Goal: Task Accomplishment & Management: Manage account settings

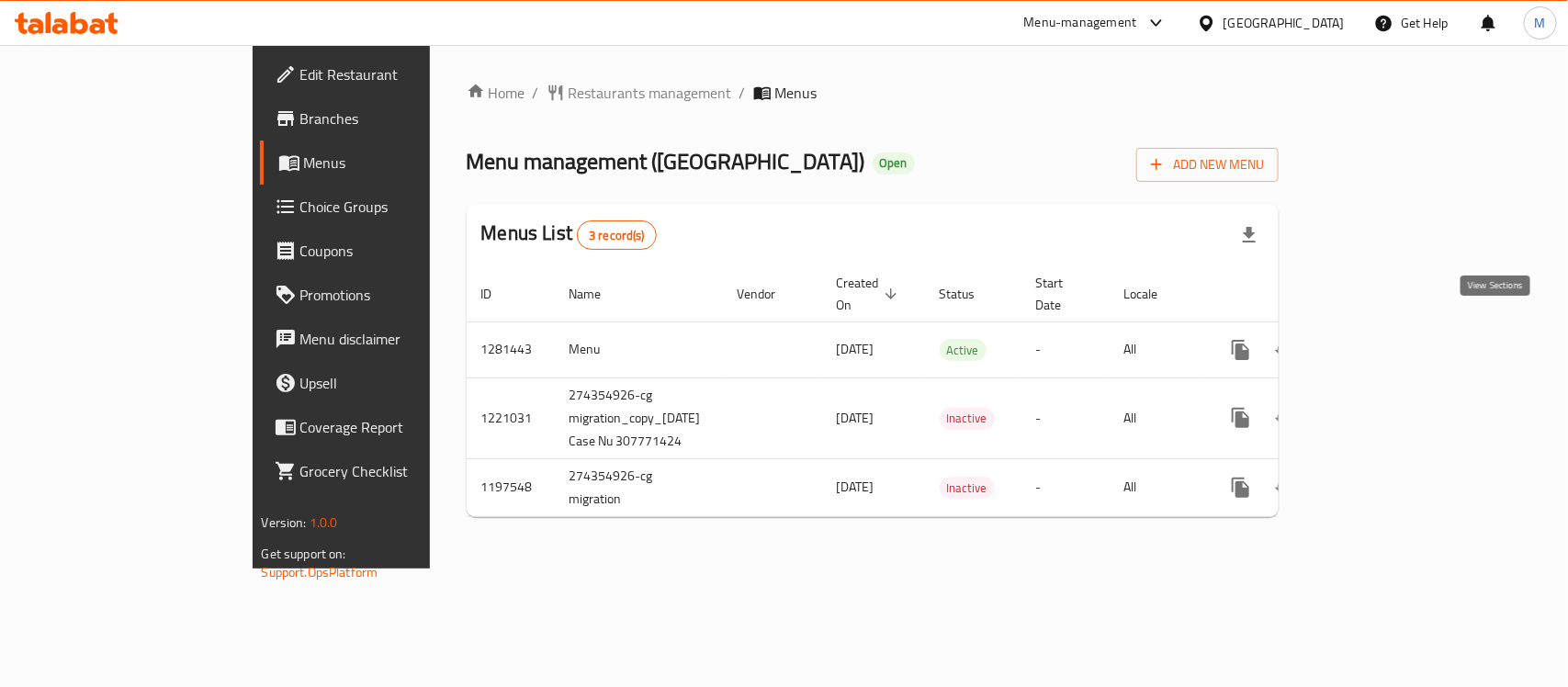
click at [1385, 339] on icon "enhanced table" at bounding box center [1372, 350] width 22 height 22
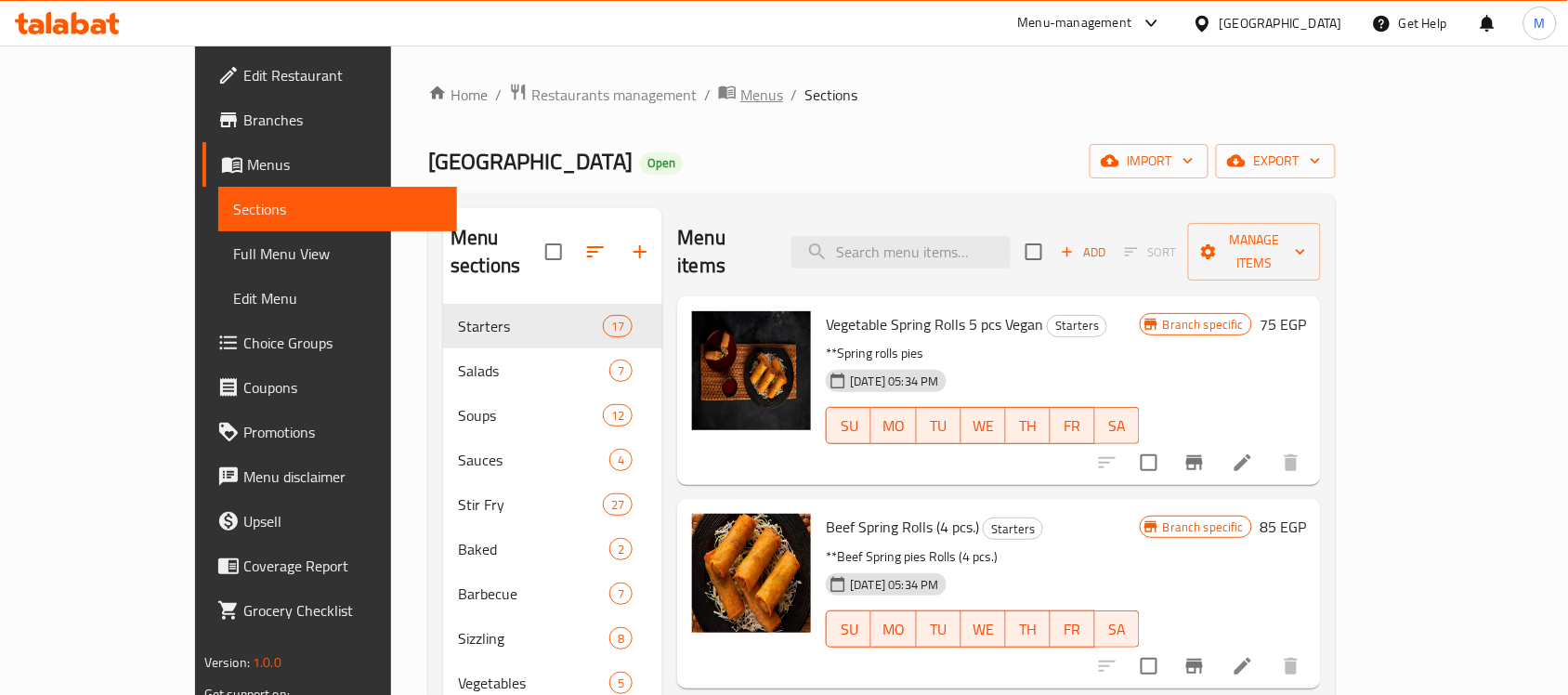
click at [740, 91] on span "Menus" at bounding box center [761, 94] width 43 height 22
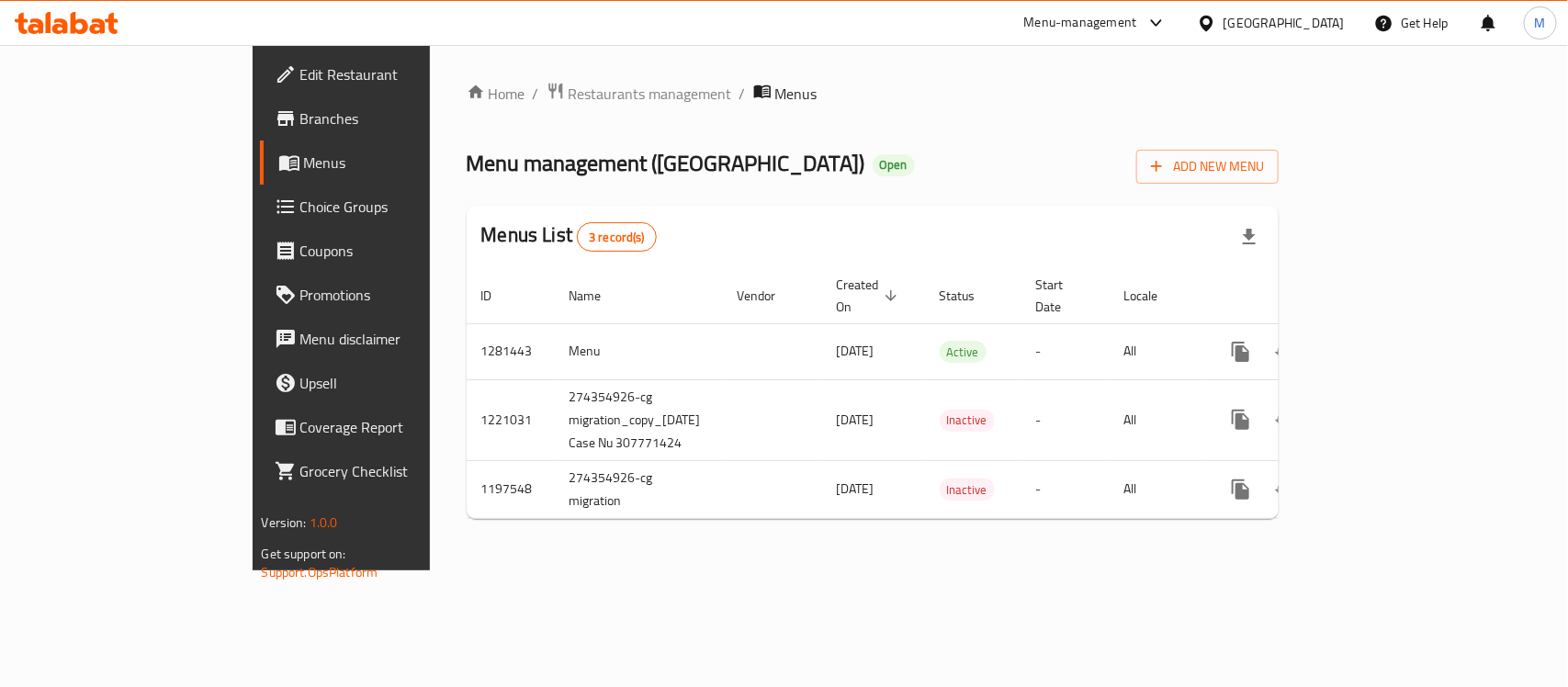
click at [90, 23] on icon at bounding box center [67, 23] width 103 height 22
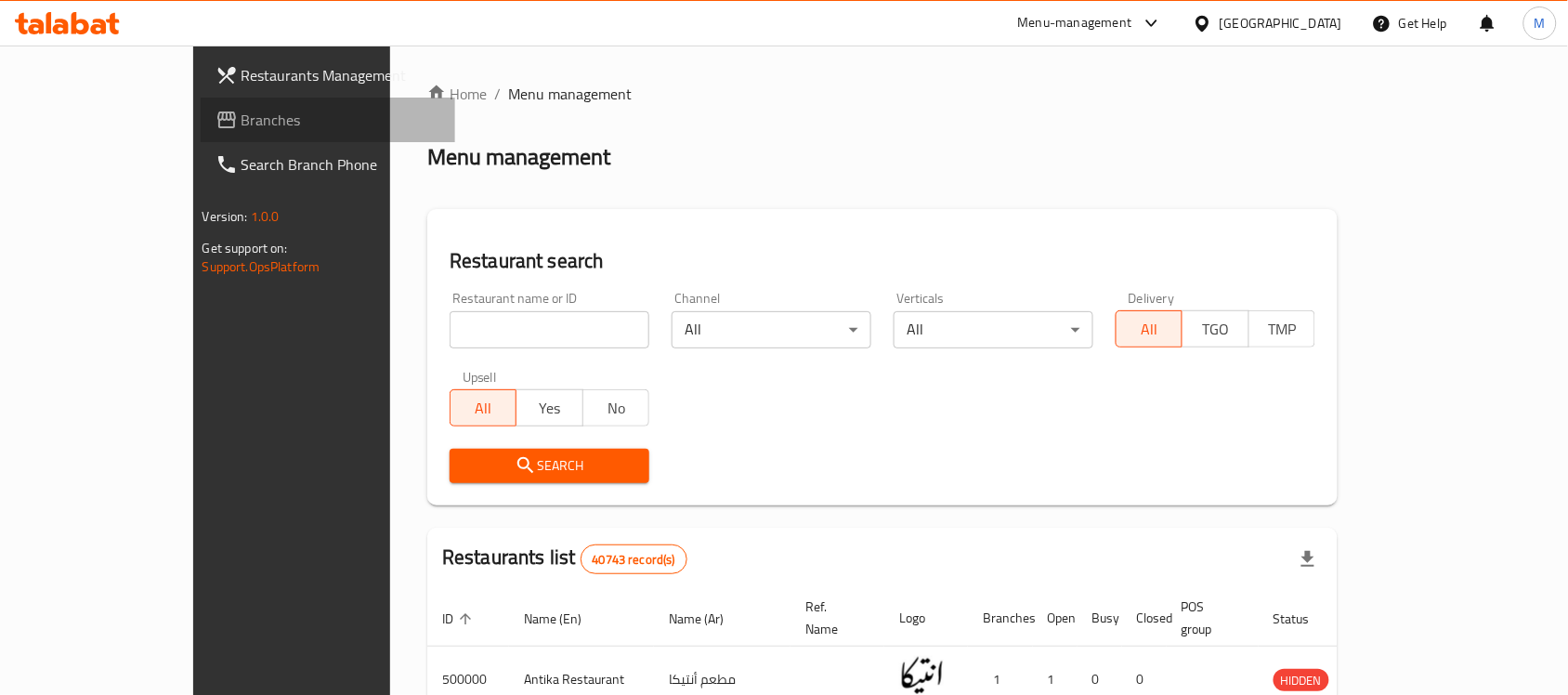
click at [241, 116] on span "Branches" at bounding box center [340, 119] width 199 height 22
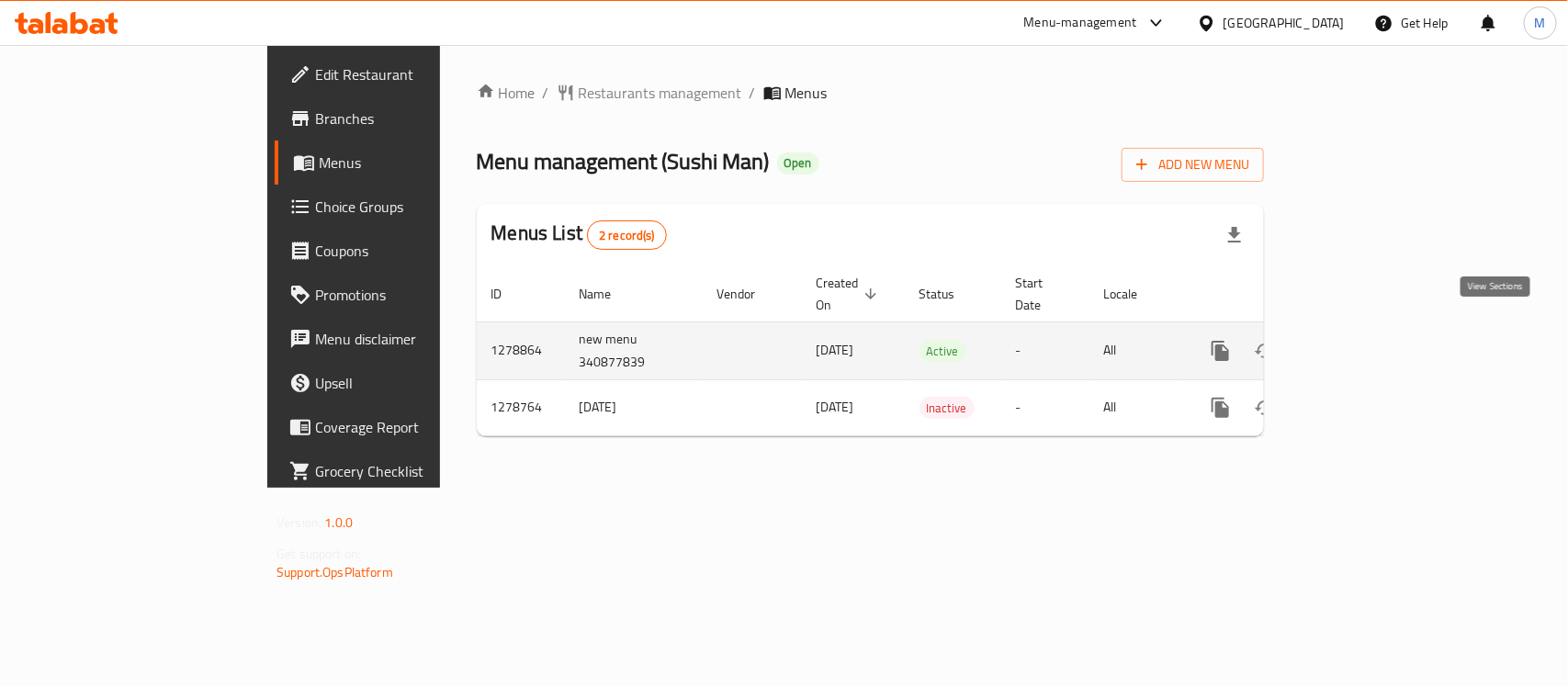
click at [1364, 340] on icon "enhanced table" at bounding box center [1353, 351] width 22 height 22
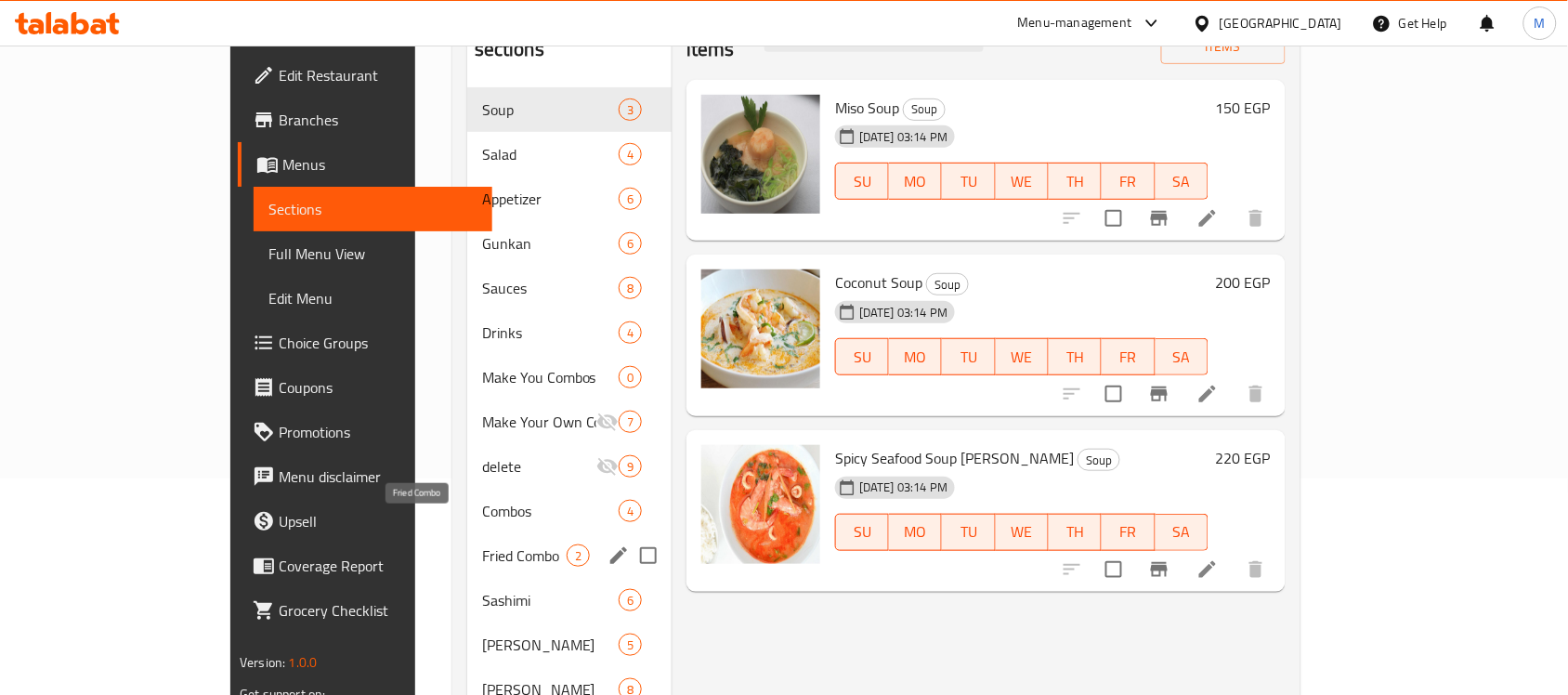
scroll to position [183, 0]
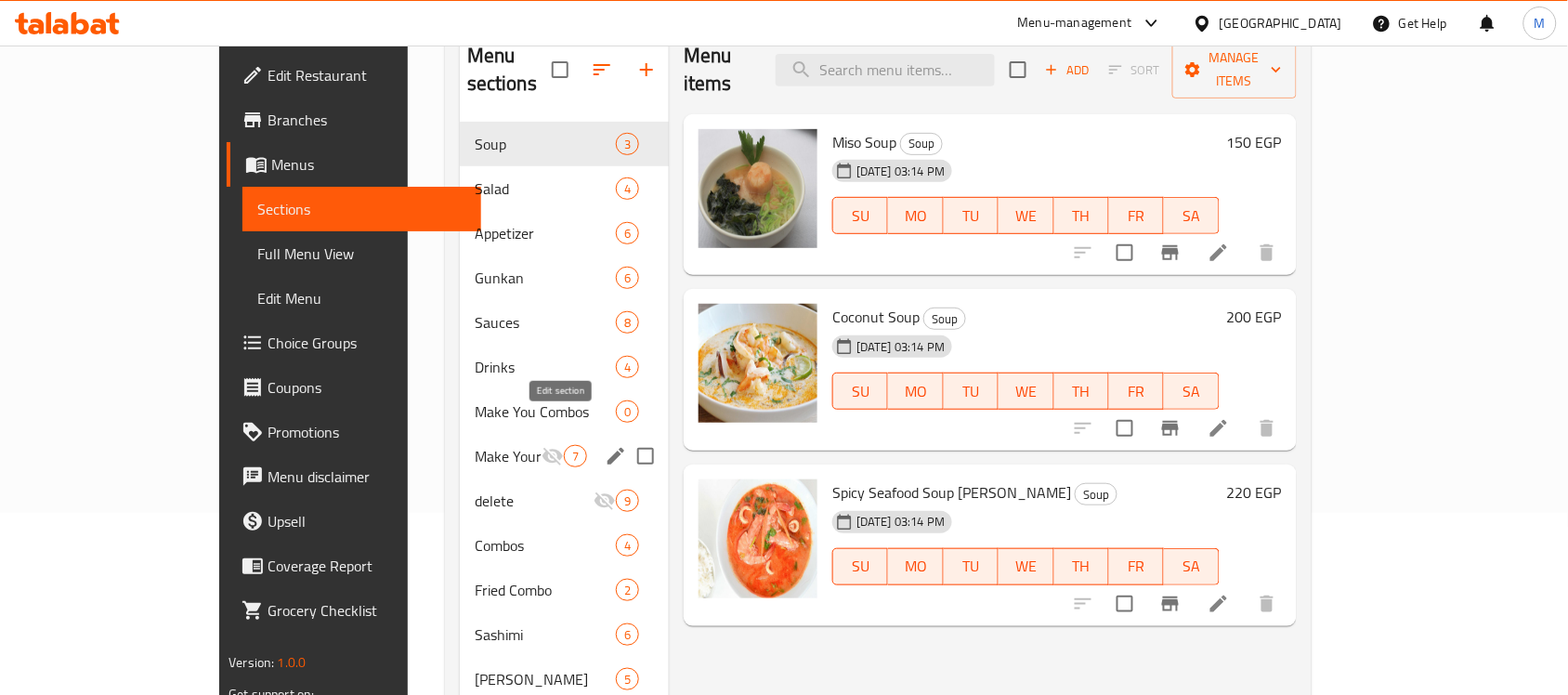
click at [604, 445] on icon "edit" at bounding box center [615, 455] width 22 height 22
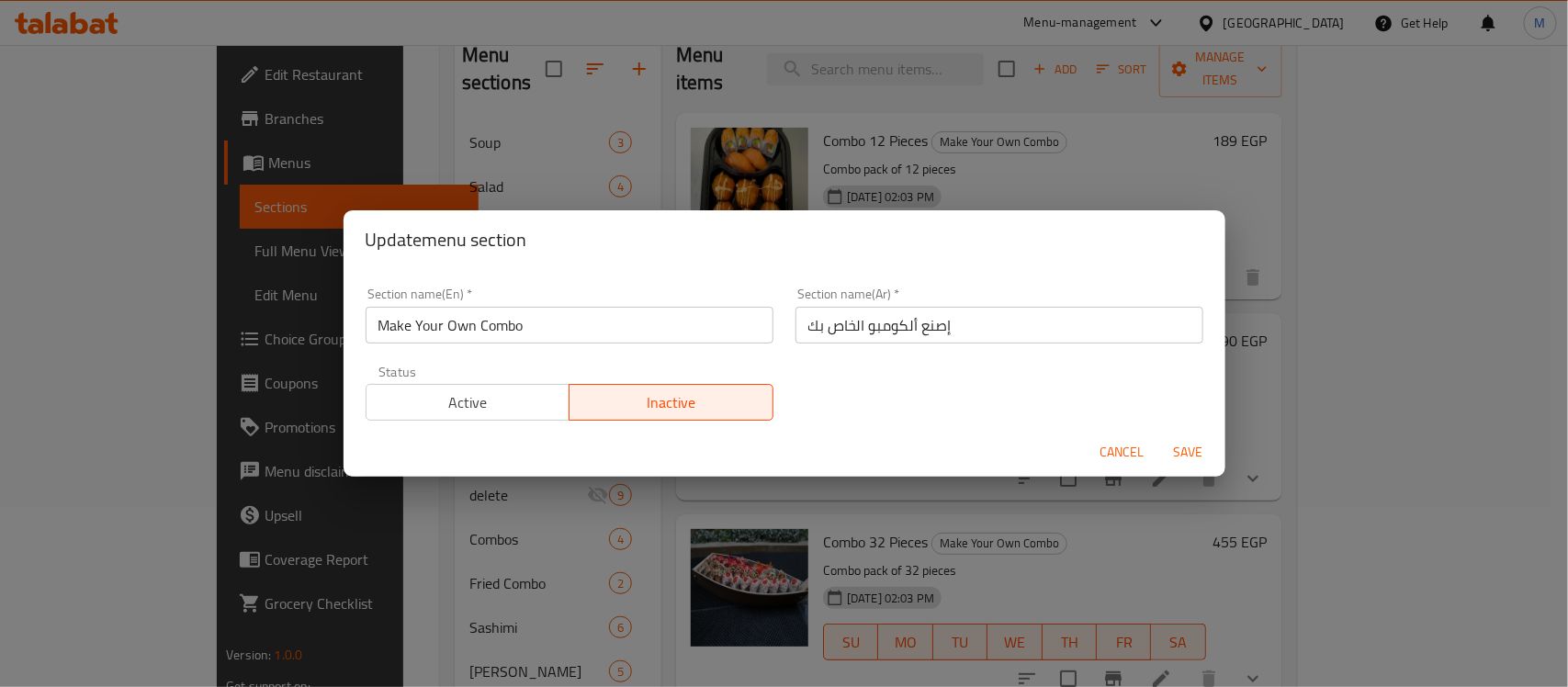
click at [483, 334] on input "Make Your Own Combo" at bounding box center [570, 324] width 408 height 37
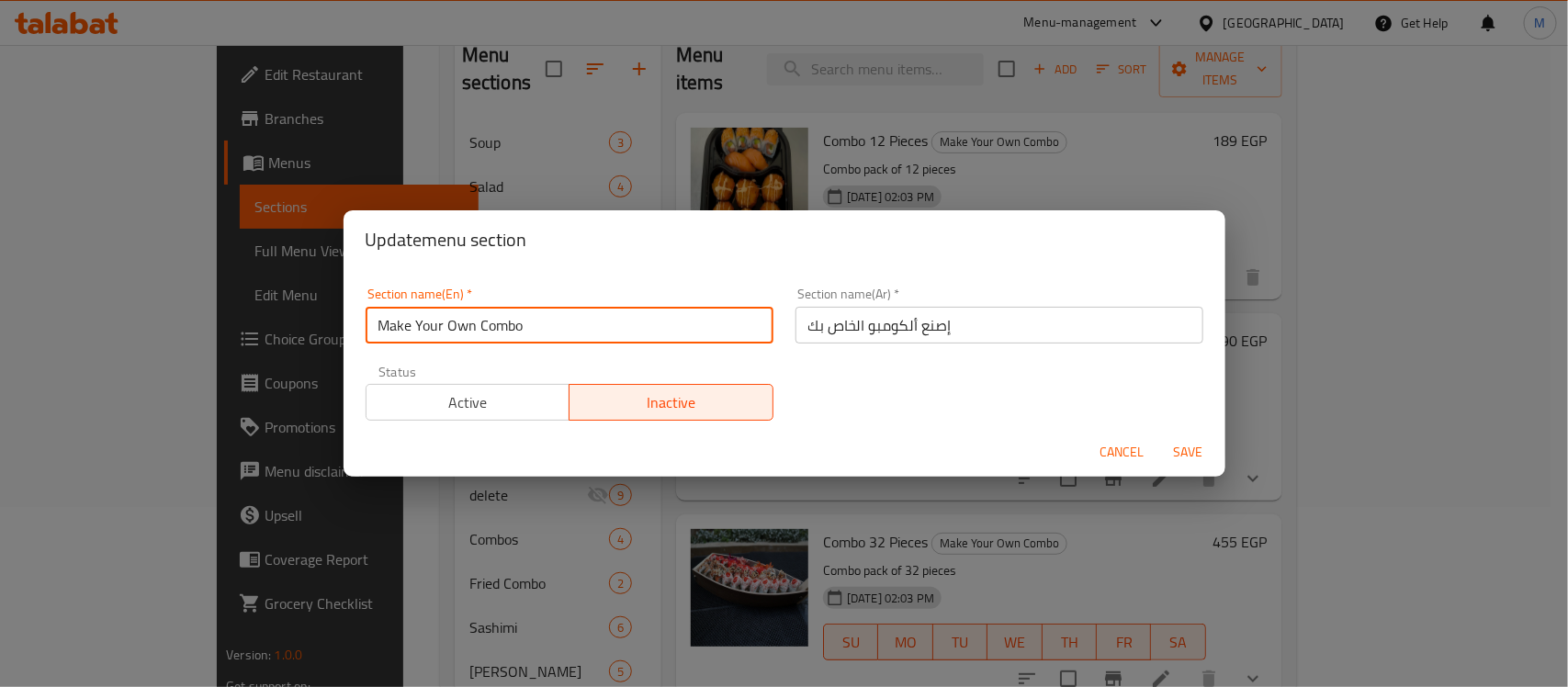
click at [483, 334] on input "Make Your Own Combo" at bounding box center [570, 324] width 408 height 37
click at [287, 351] on div "Update menu section Section name(En)   * Make Your Own Combo Section name(En) *…" at bounding box center [784, 343] width 1568 height 687
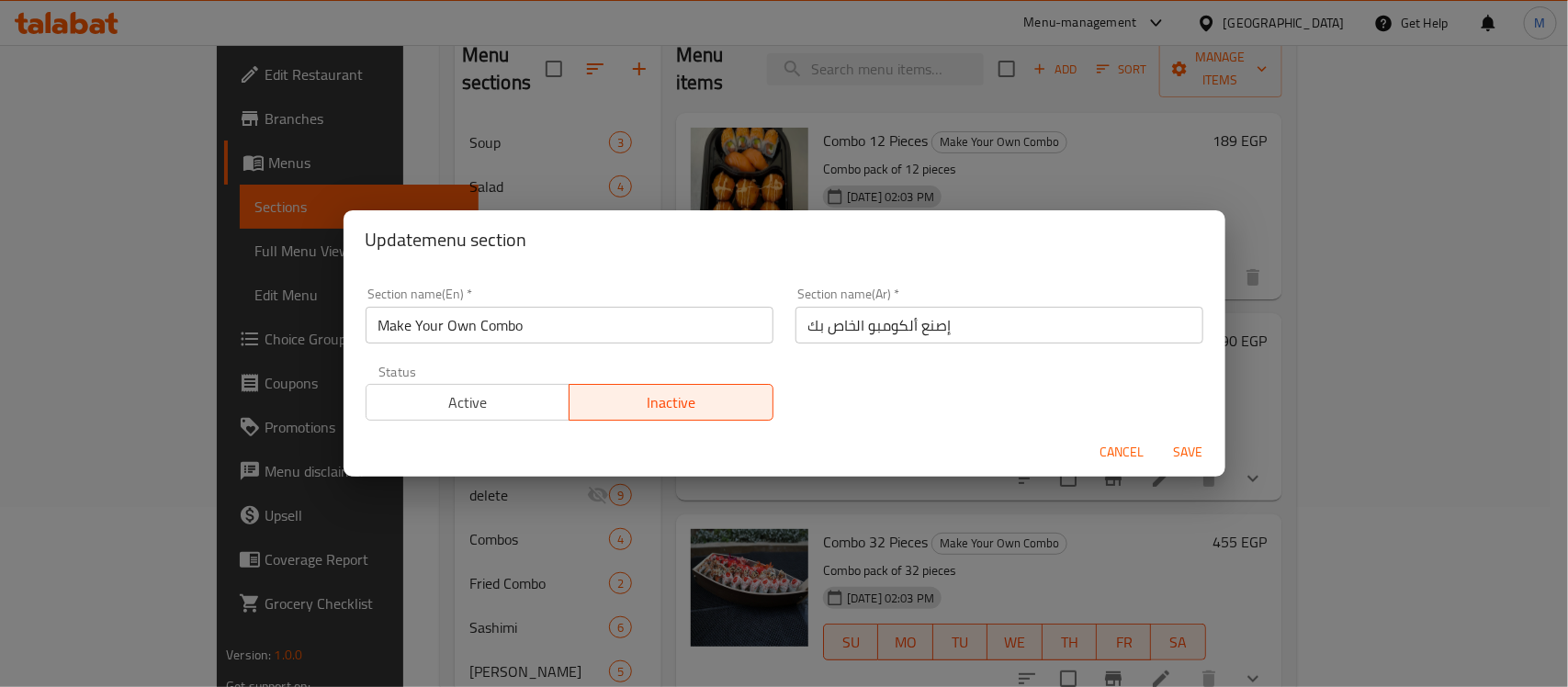
click at [1109, 456] on span "Cancel" at bounding box center [1122, 452] width 44 height 23
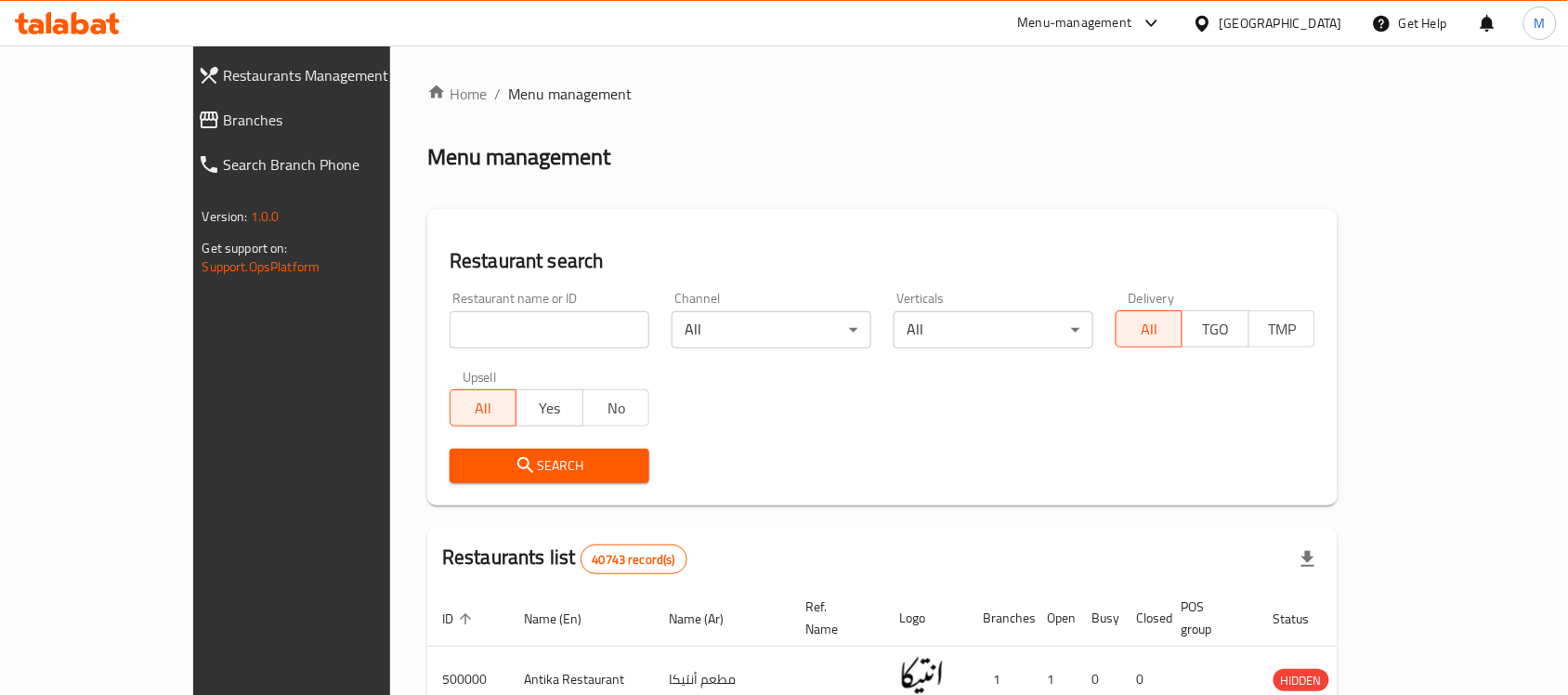
click at [449, 332] on input "search" at bounding box center [549, 329] width 200 height 37
paste input "693038"
type input "693038"
click at [465, 455] on span "Search" at bounding box center [549, 466] width 170 height 23
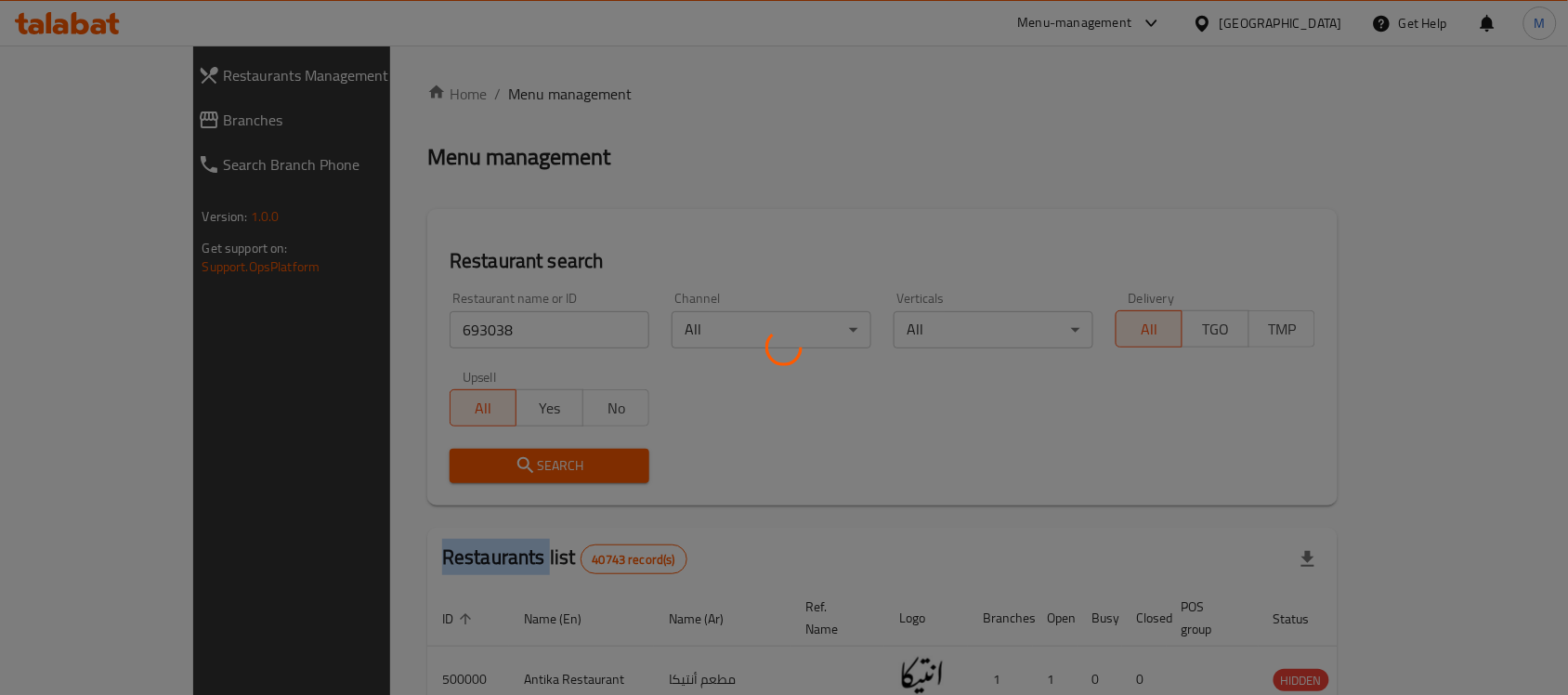
click at [421, 455] on div at bounding box center [784, 347] width 1568 height 695
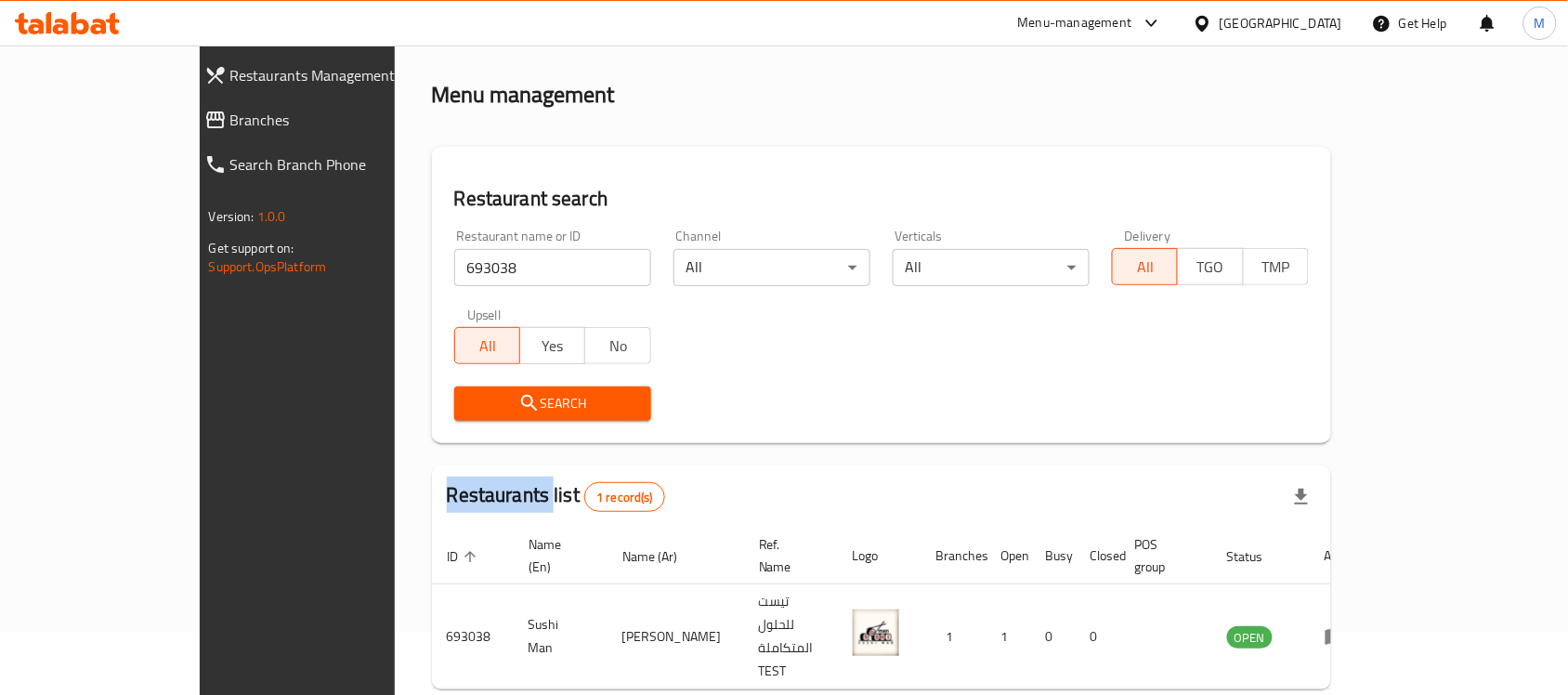
scroll to position [98, 0]
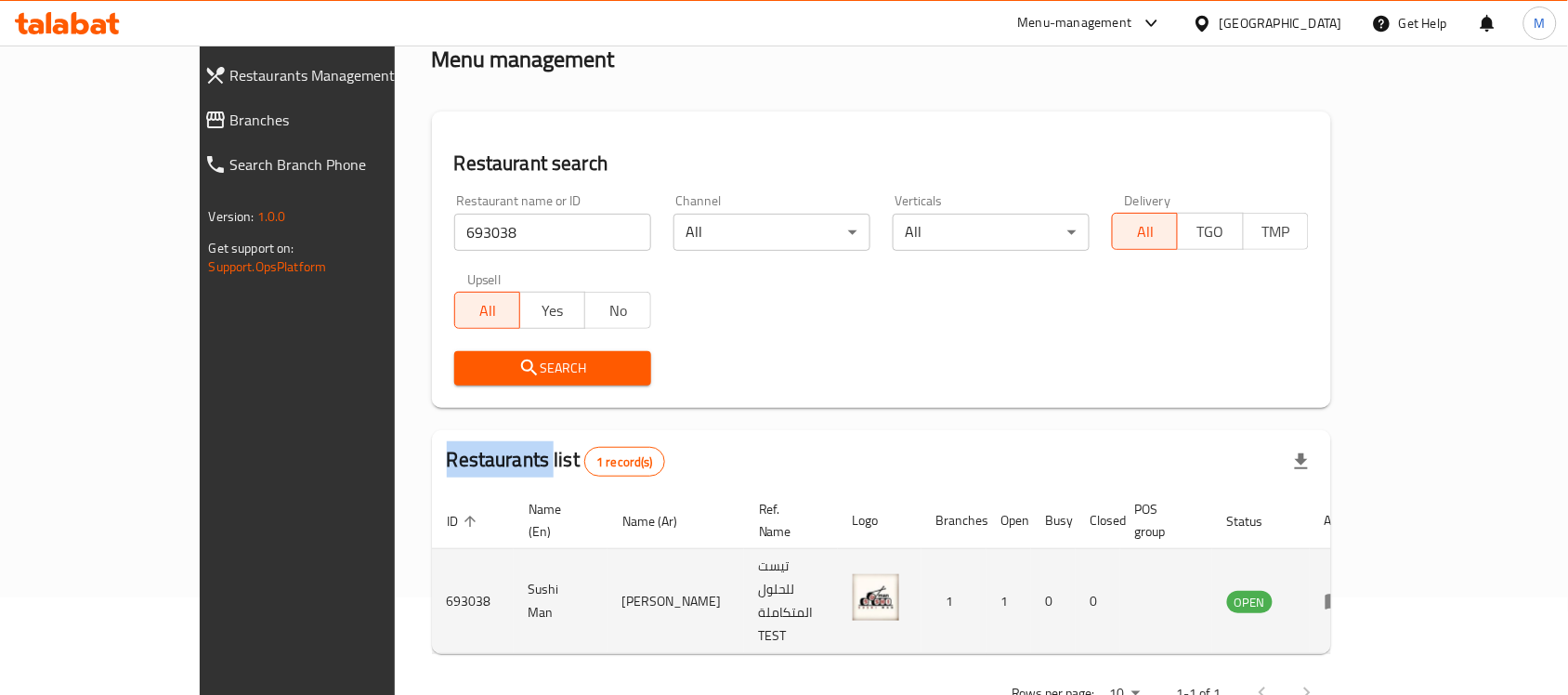
click at [1346, 594] on icon "enhanced table" at bounding box center [1336, 602] width 21 height 16
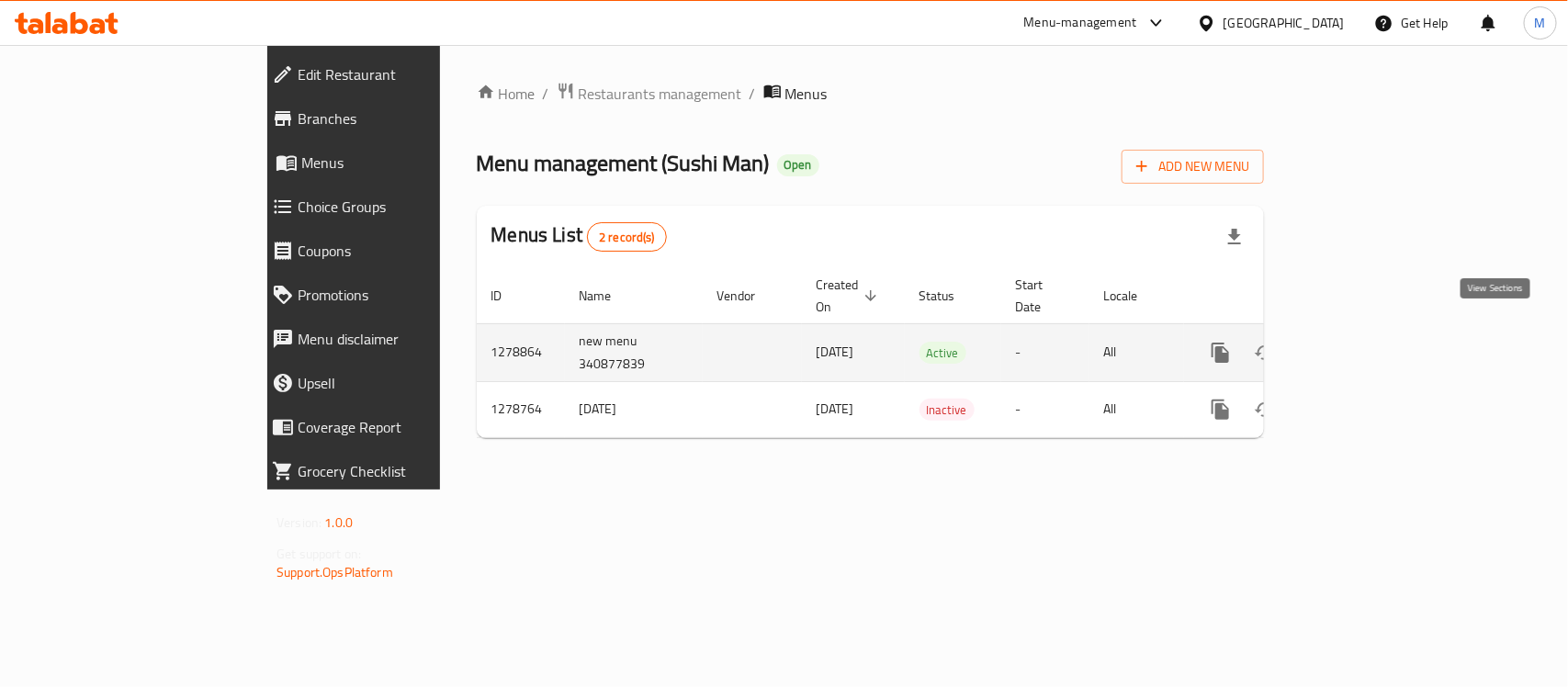
click at [1364, 342] on icon "enhanced table" at bounding box center [1353, 352] width 22 height 22
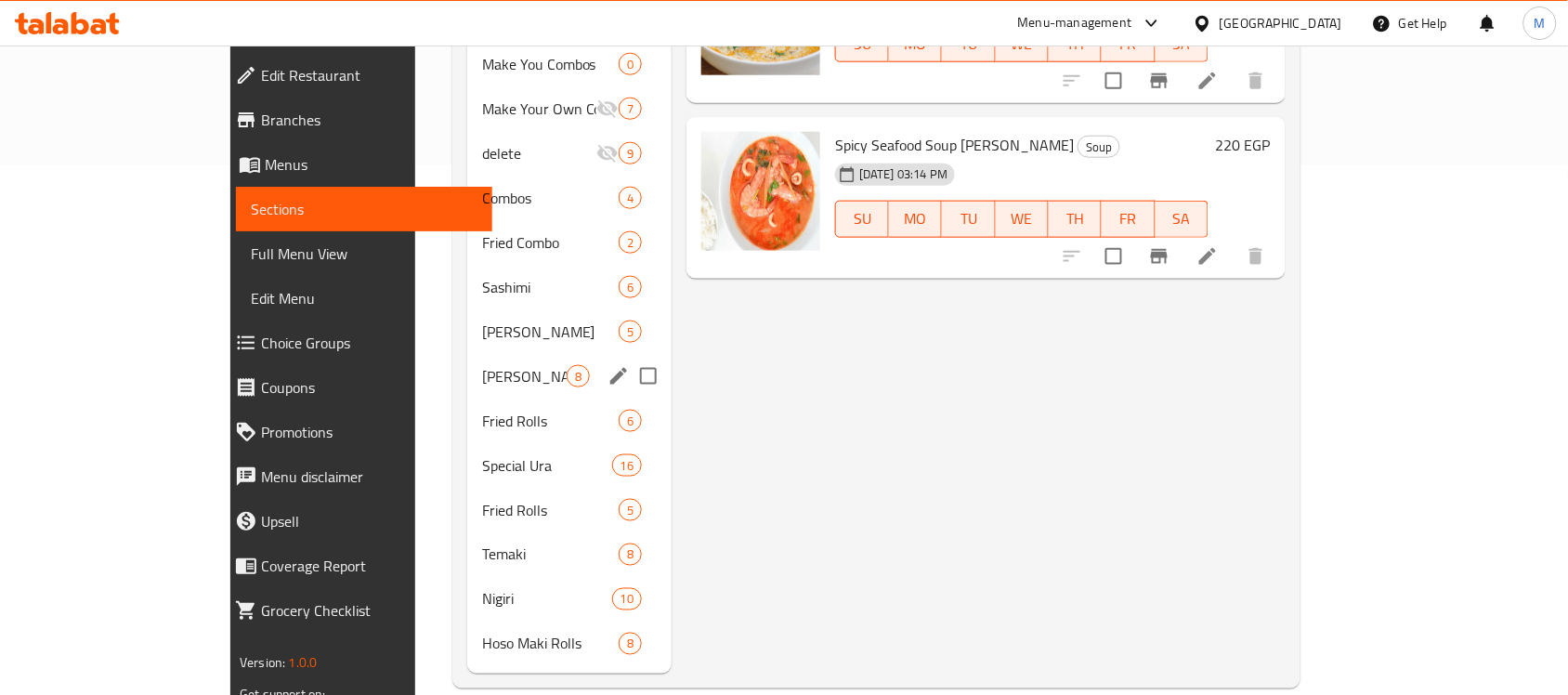
scroll to position [531, 0]
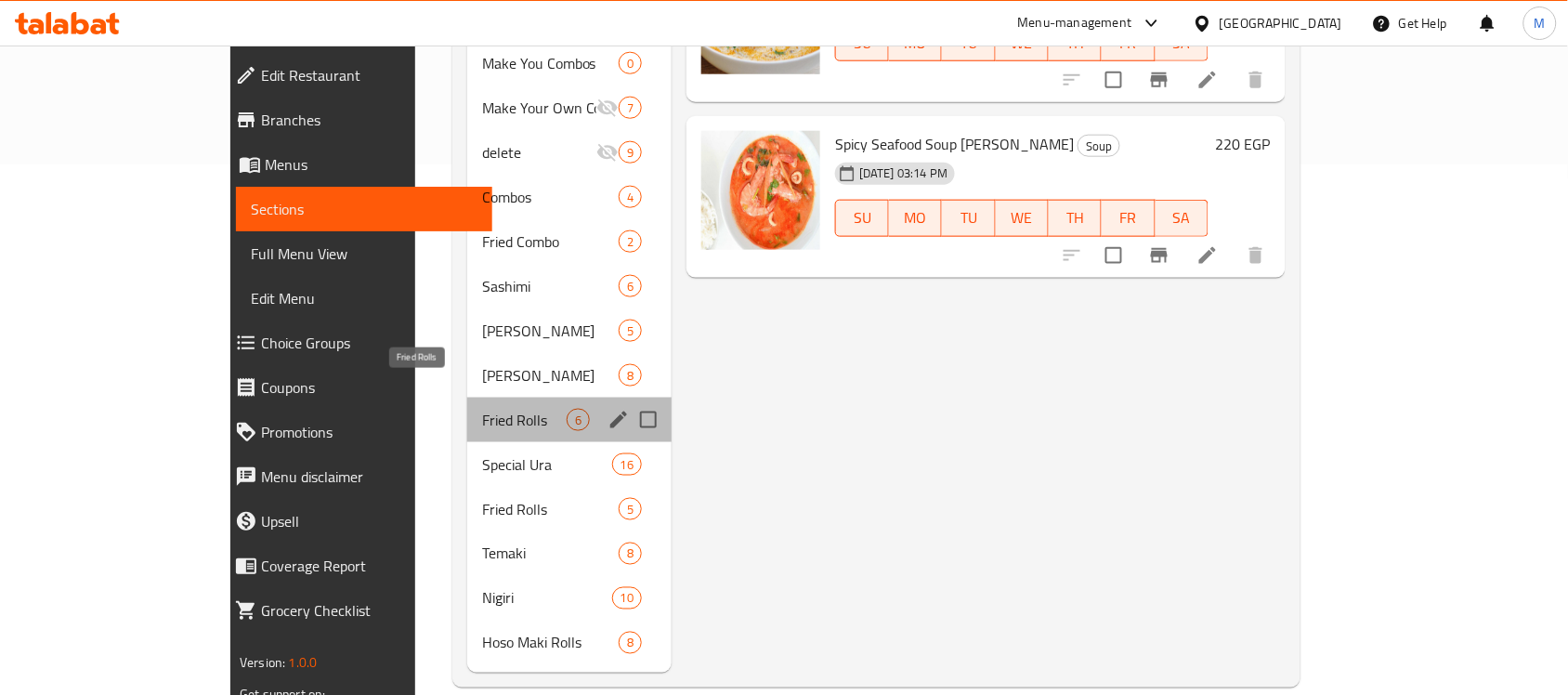
click at [482, 409] on span "Fried Rolls" at bounding box center [524, 419] width 85 height 22
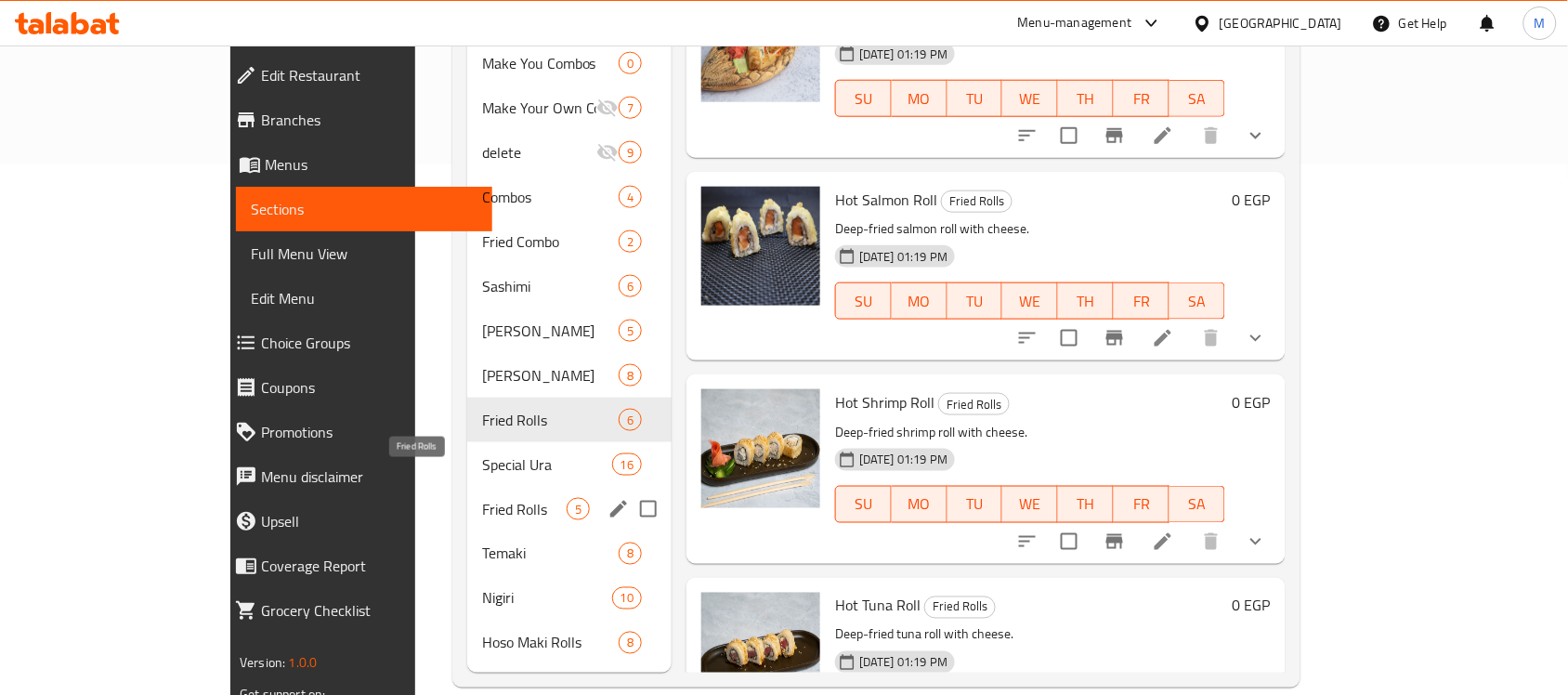
click at [482, 498] on span "Fried Rolls" at bounding box center [524, 509] width 85 height 22
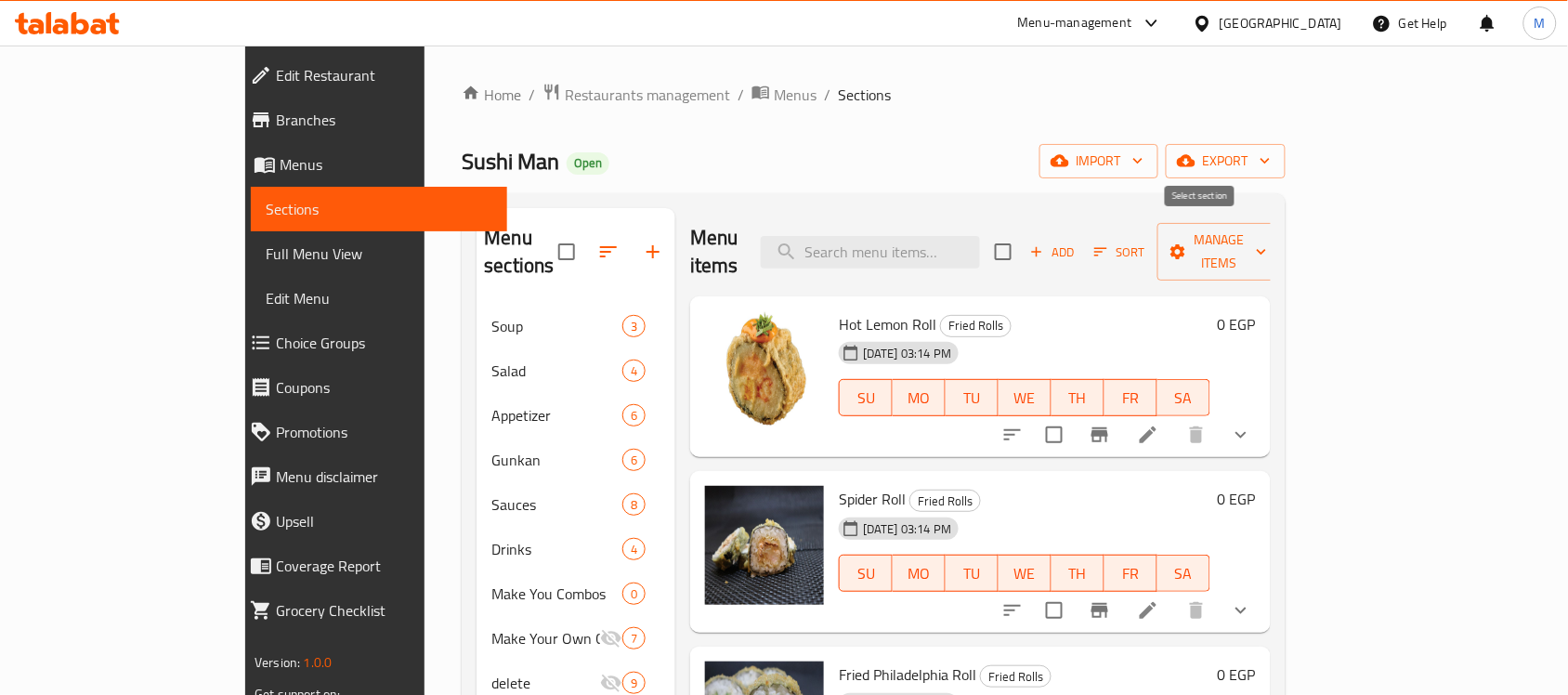
click at [1023, 242] on input "checkbox" at bounding box center [1003, 251] width 39 height 39
checkbox input "true"
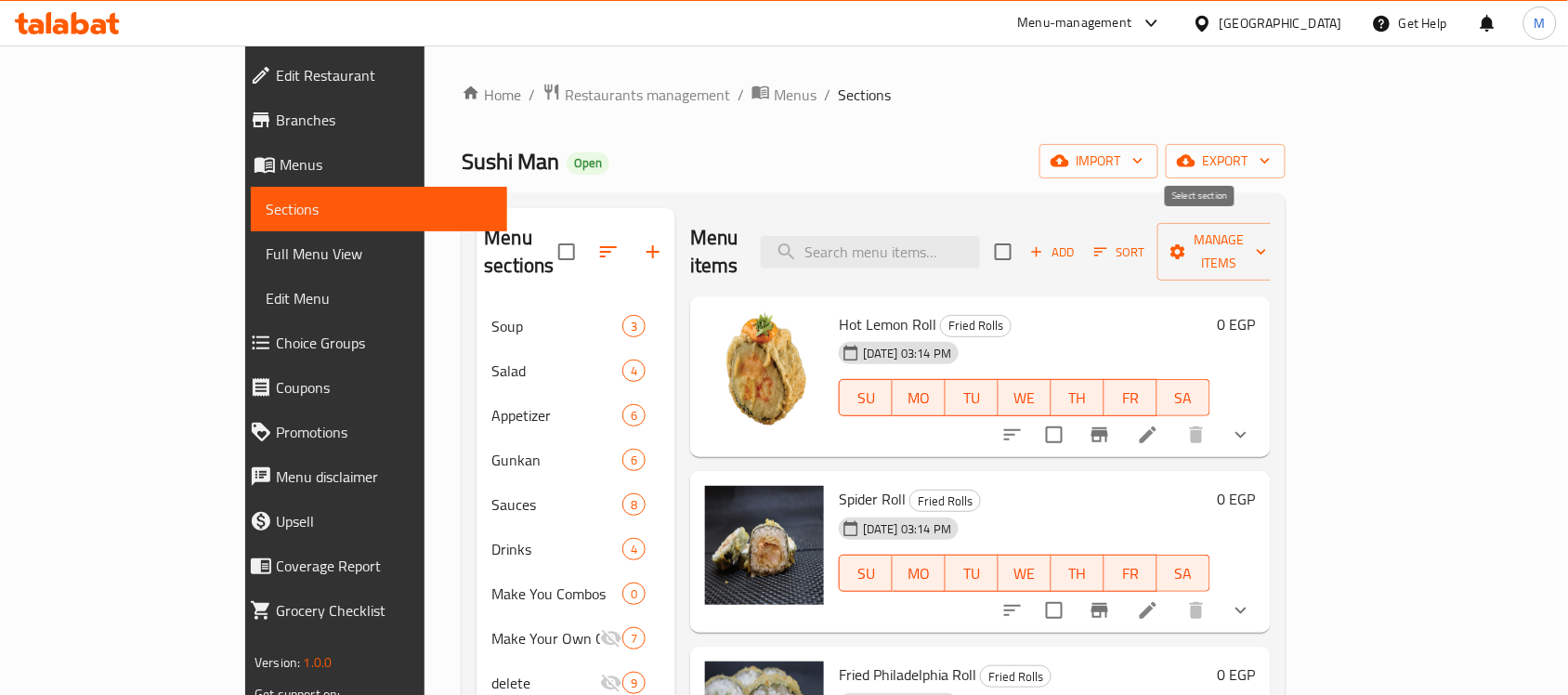
checkbox input "true"
click at [1267, 237] on span "Manage items" at bounding box center [1219, 251] width 95 height 47
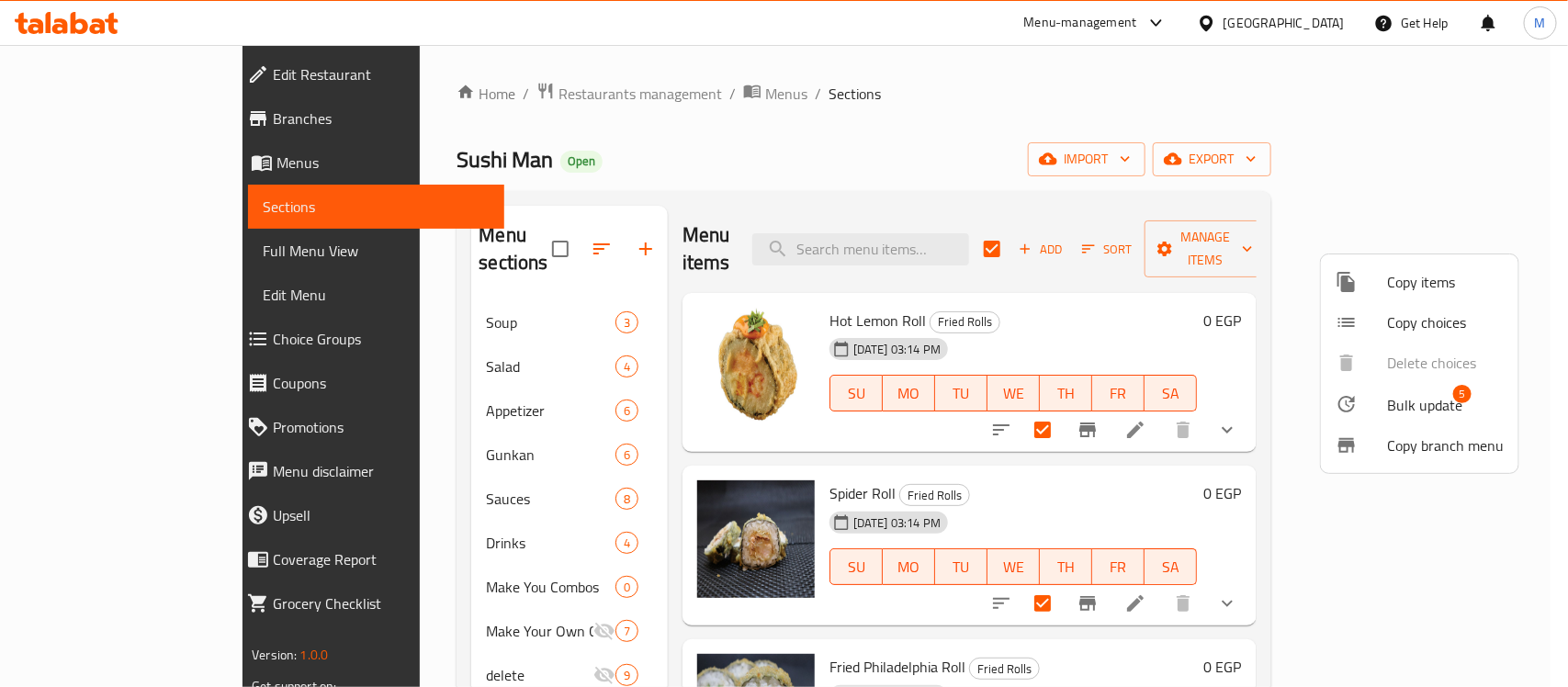
click at [1397, 399] on span "Bulk update" at bounding box center [1425, 404] width 75 height 22
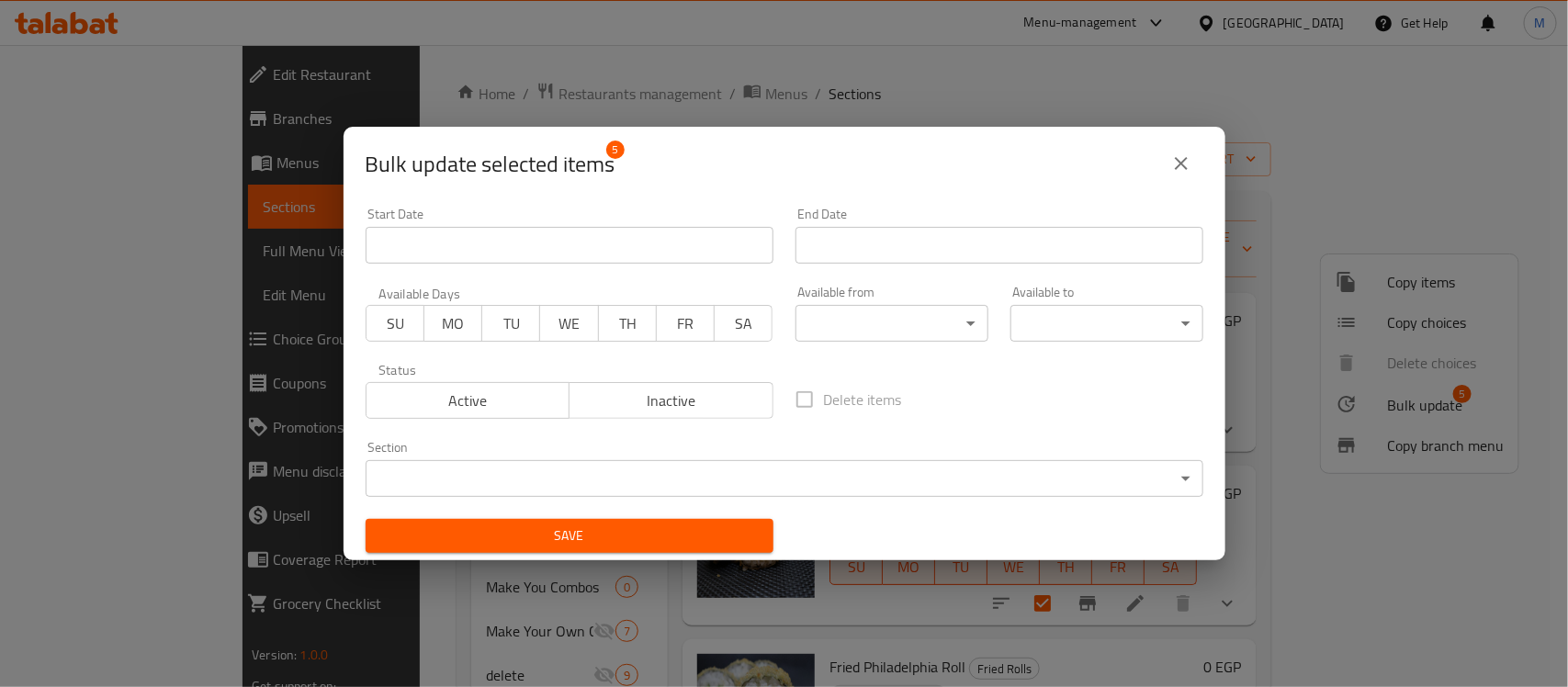
click at [593, 477] on body "​ Menu-management Egypt Get Help M Edit Restaurant Branches Menus Sections Full…" at bounding box center [784, 366] width 1568 height 642
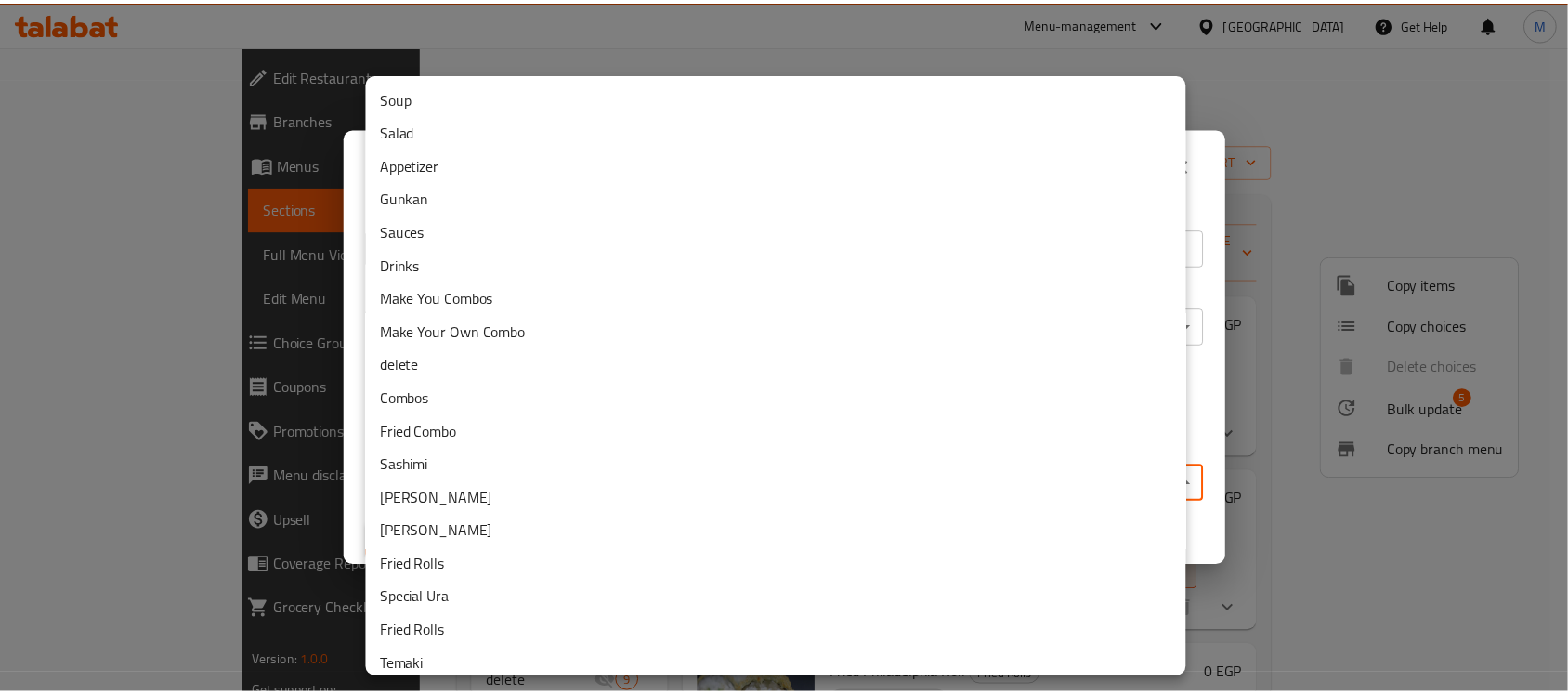
scroll to position [76, 0]
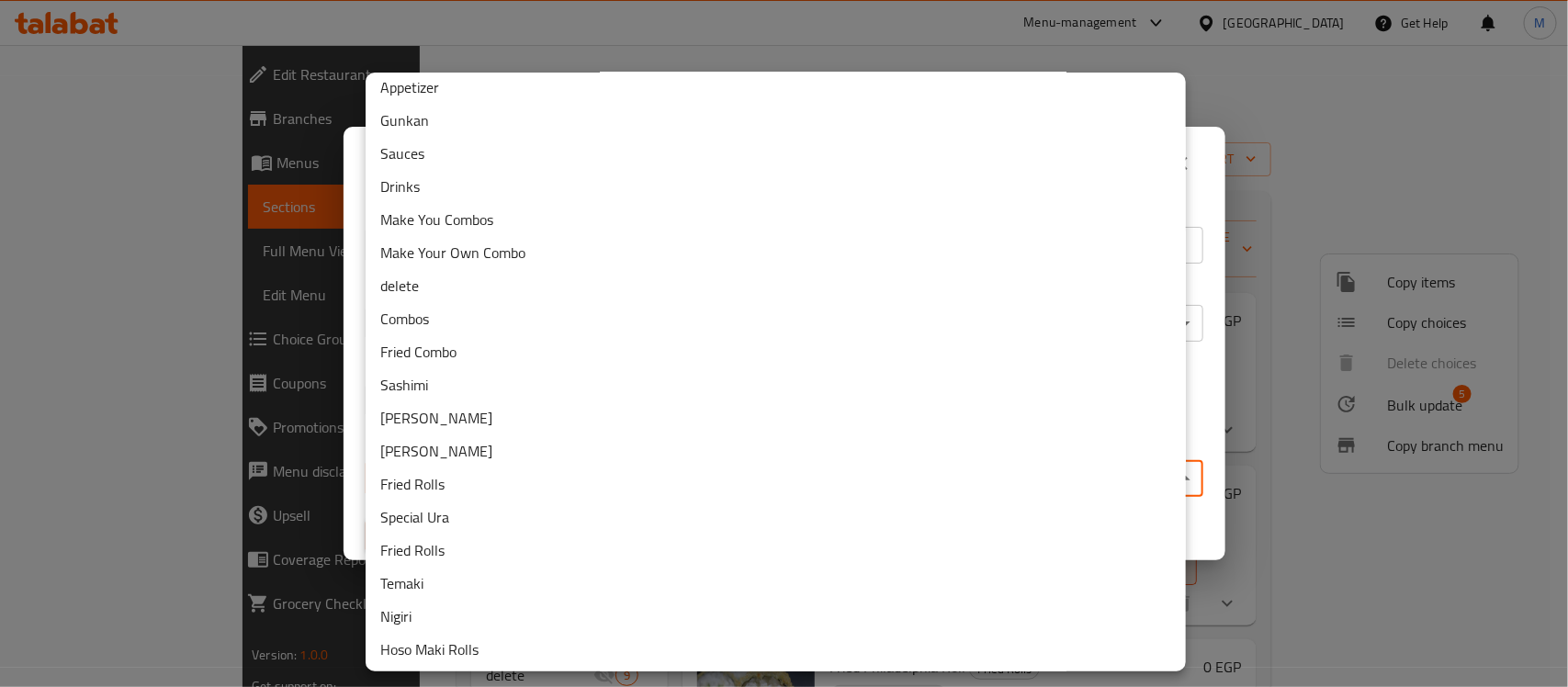
click at [447, 485] on li "Fried Rolls" at bounding box center [776, 483] width 821 height 33
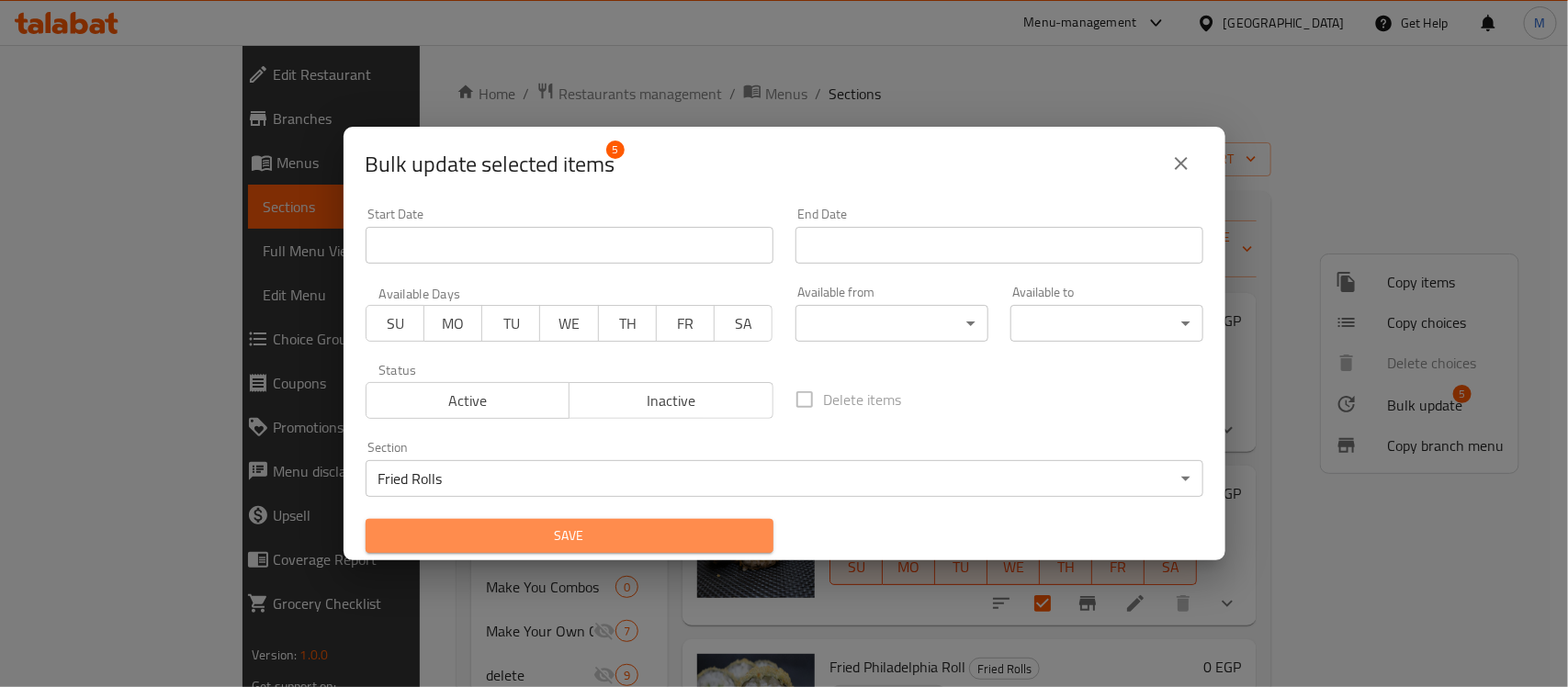
click at [598, 534] on span "Save" at bounding box center [570, 536] width 379 height 23
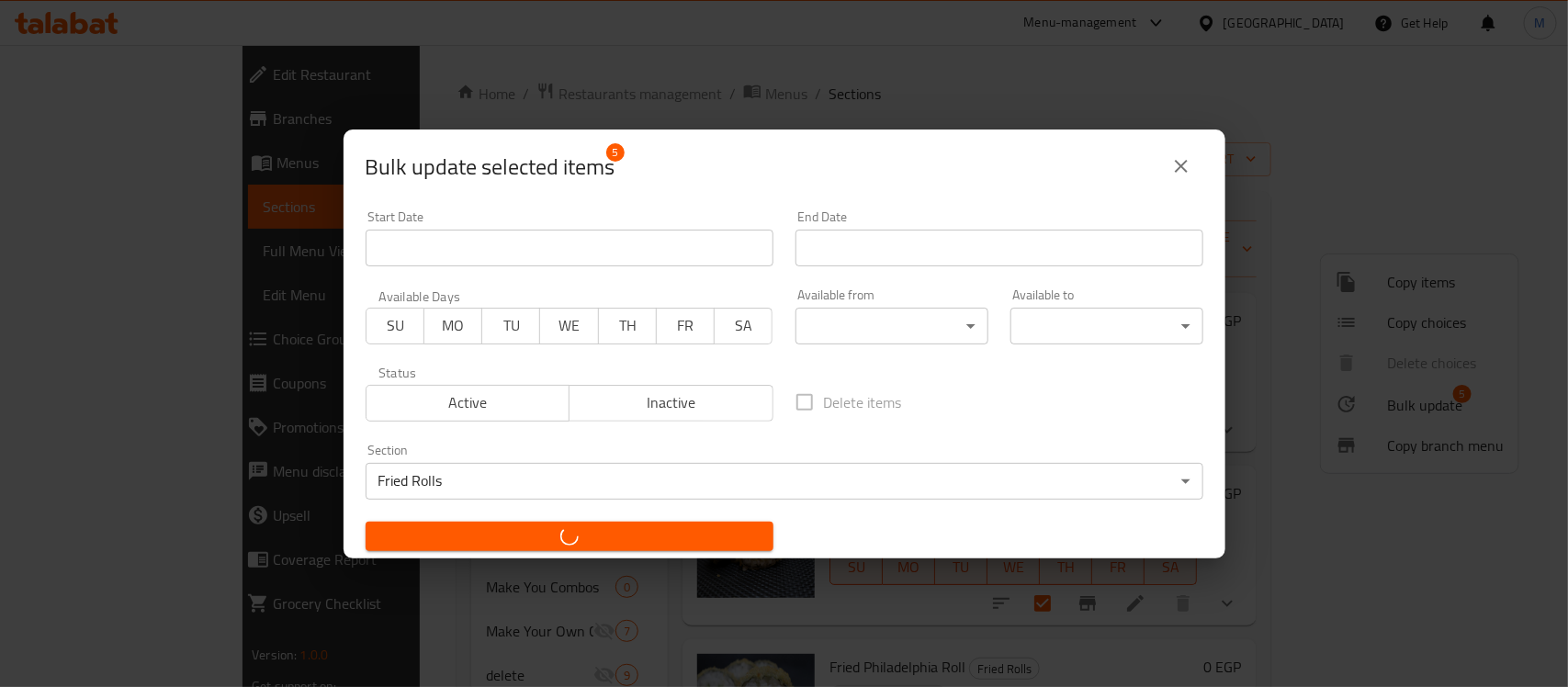
checkbox input "false"
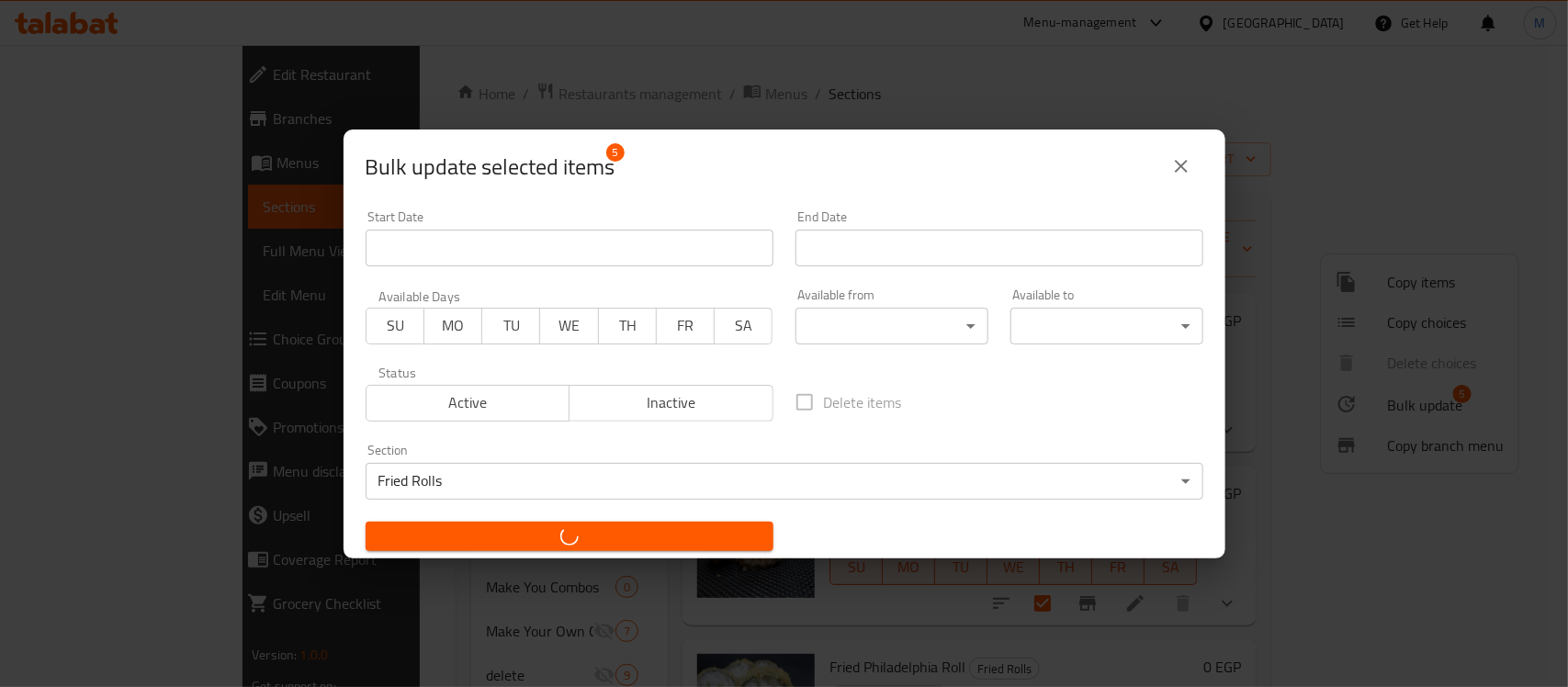
checkbox input "false"
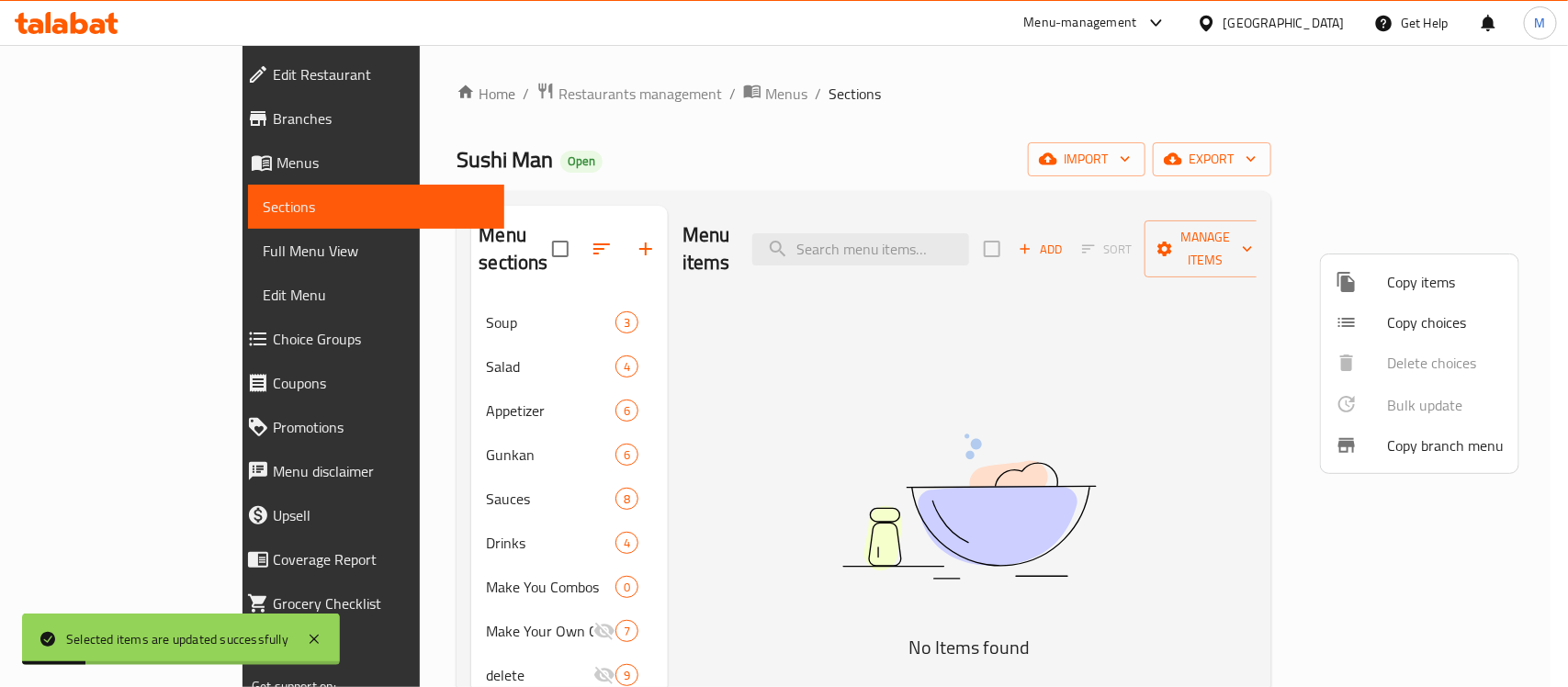
click at [708, 405] on div at bounding box center [784, 343] width 1568 height 687
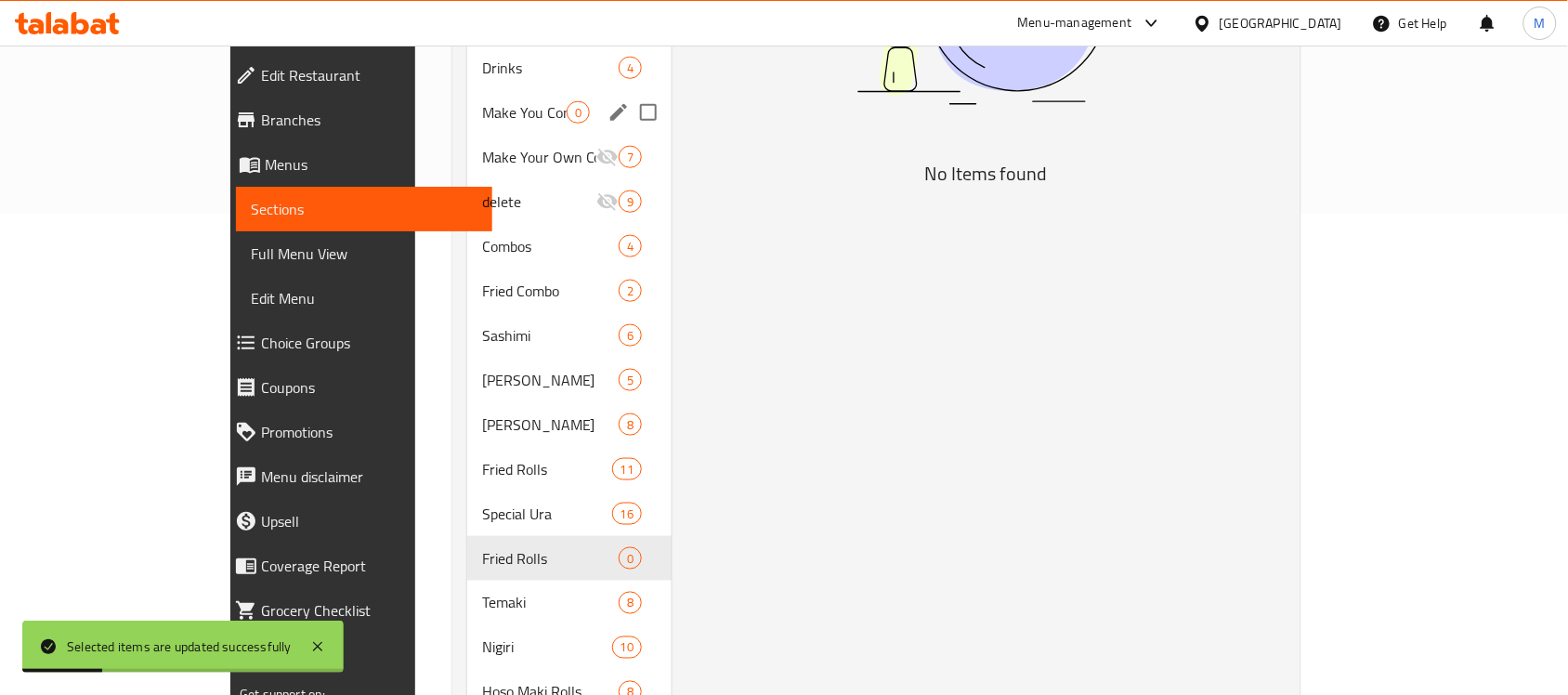
scroll to position [531, 0]
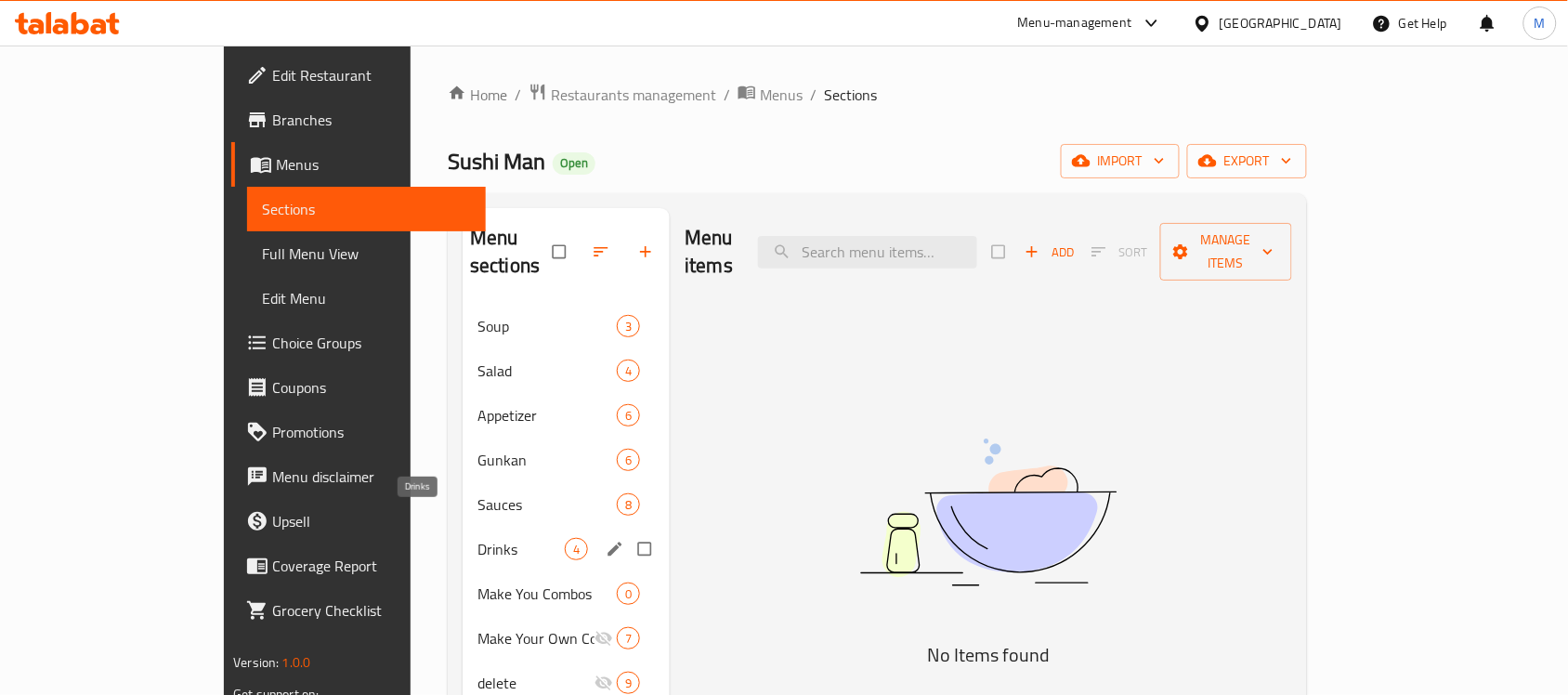
scroll to position [531, 0]
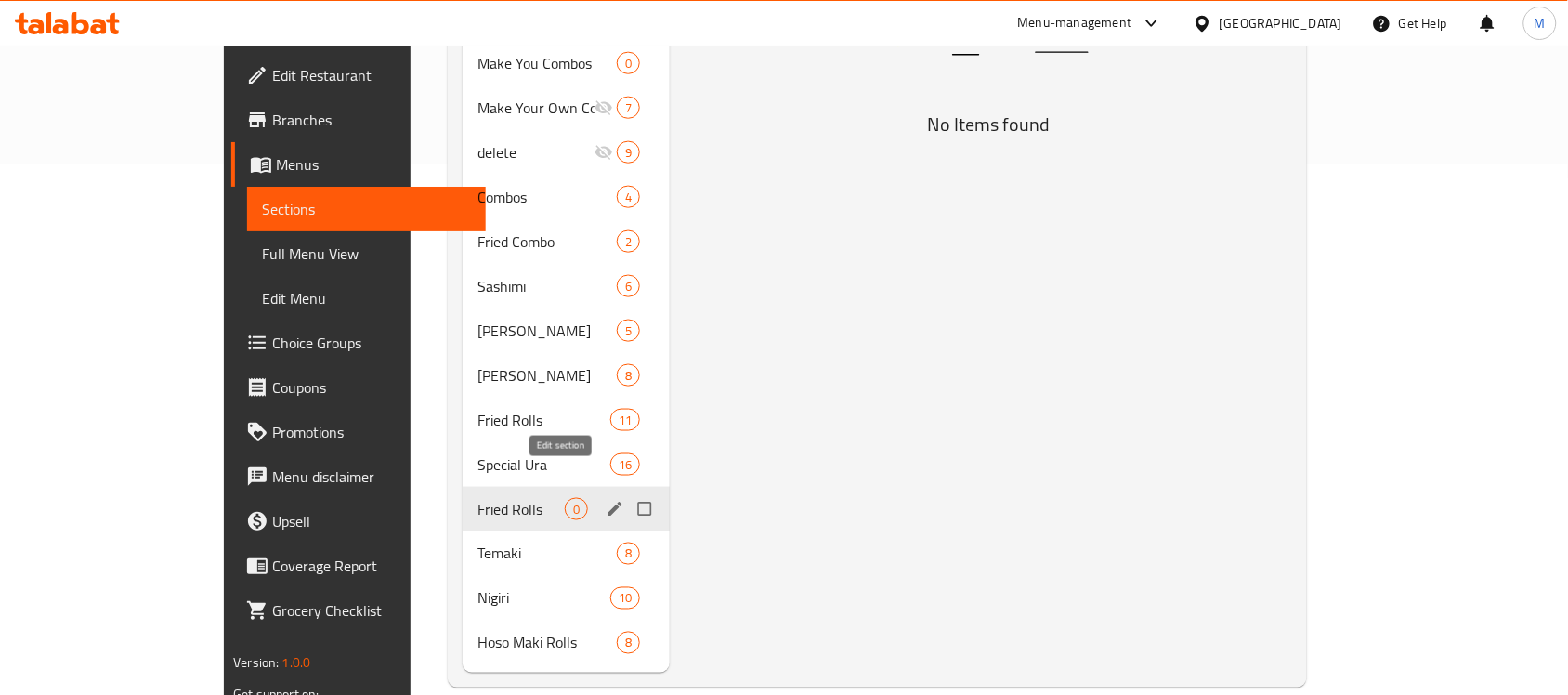
click at [605, 500] on icon "edit" at bounding box center [615, 510] width 19 height 19
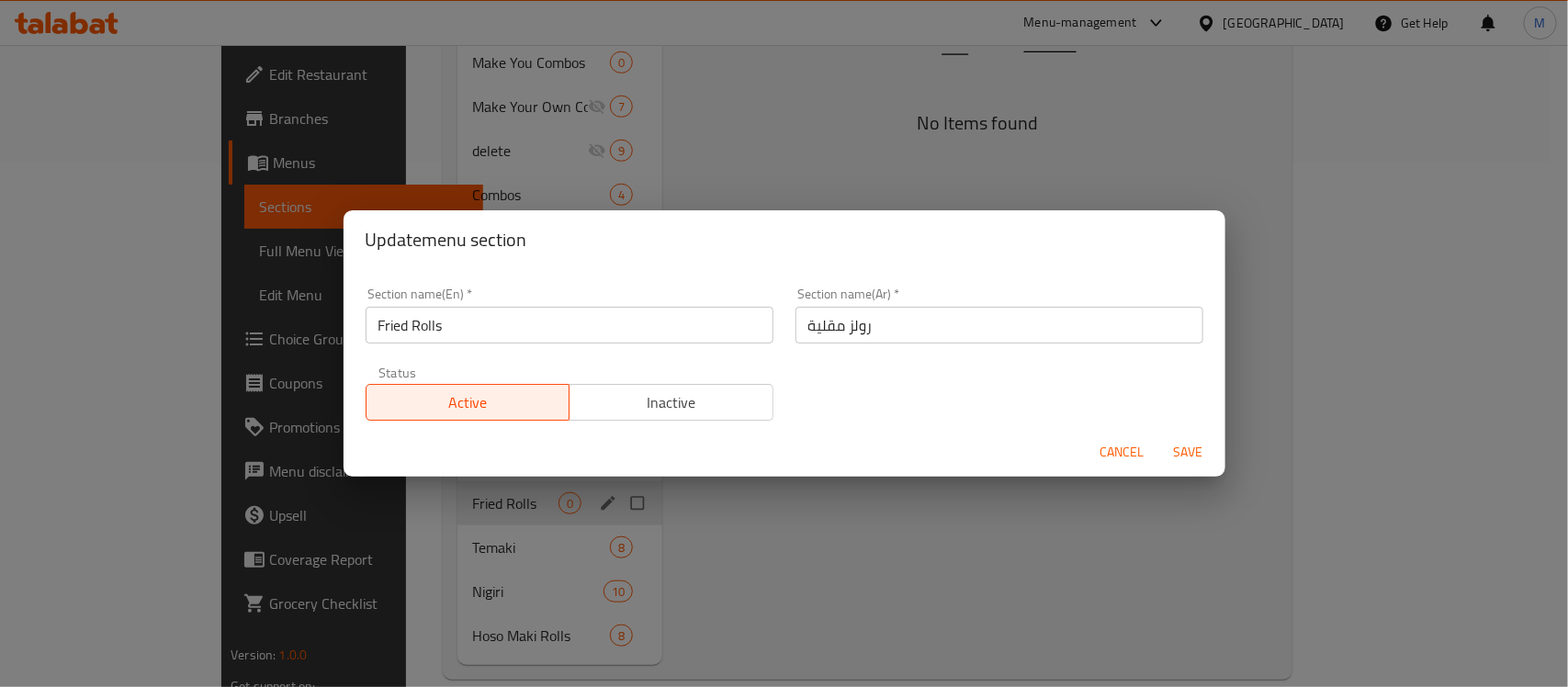
click at [627, 400] on span "Inactive" at bounding box center [671, 402] width 189 height 26
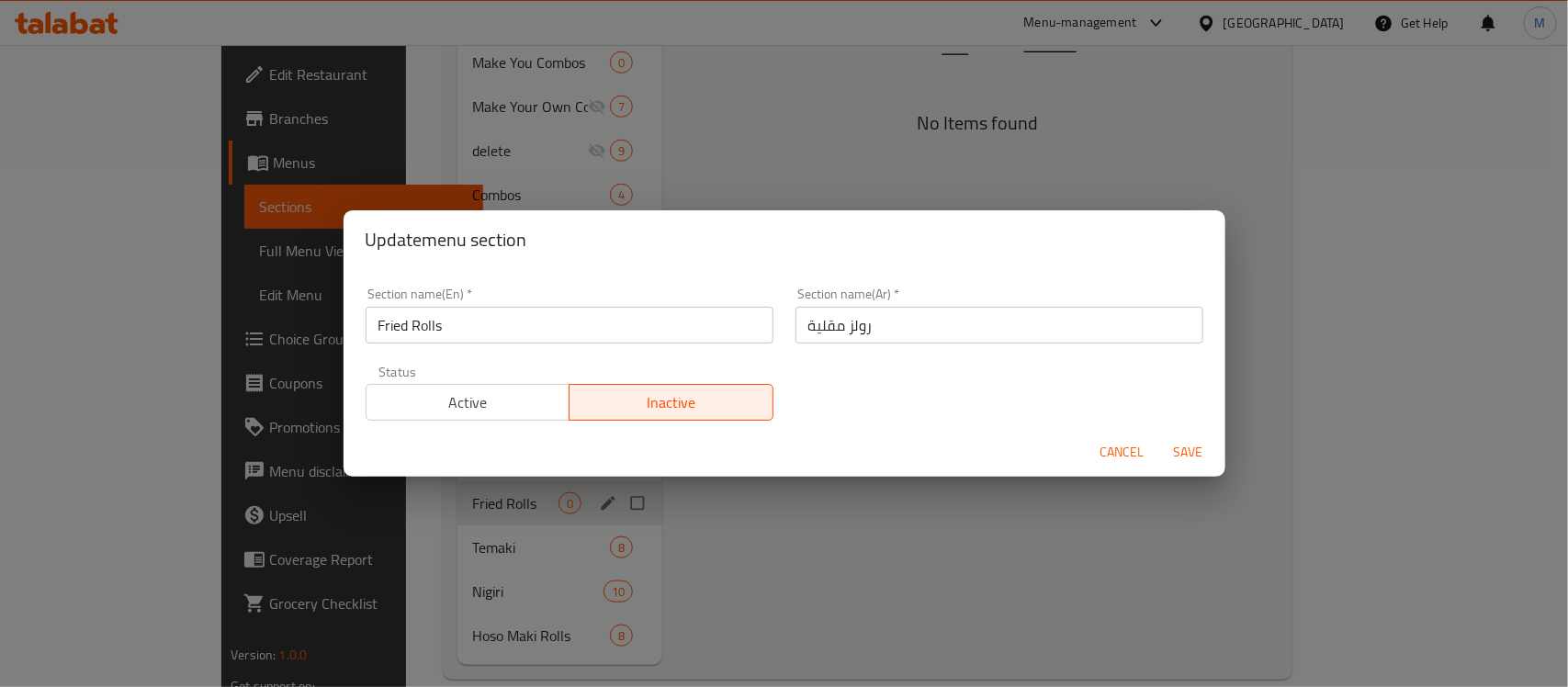
click at [1187, 441] on span "Save" at bounding box center [1188, 452] width 44 height 23
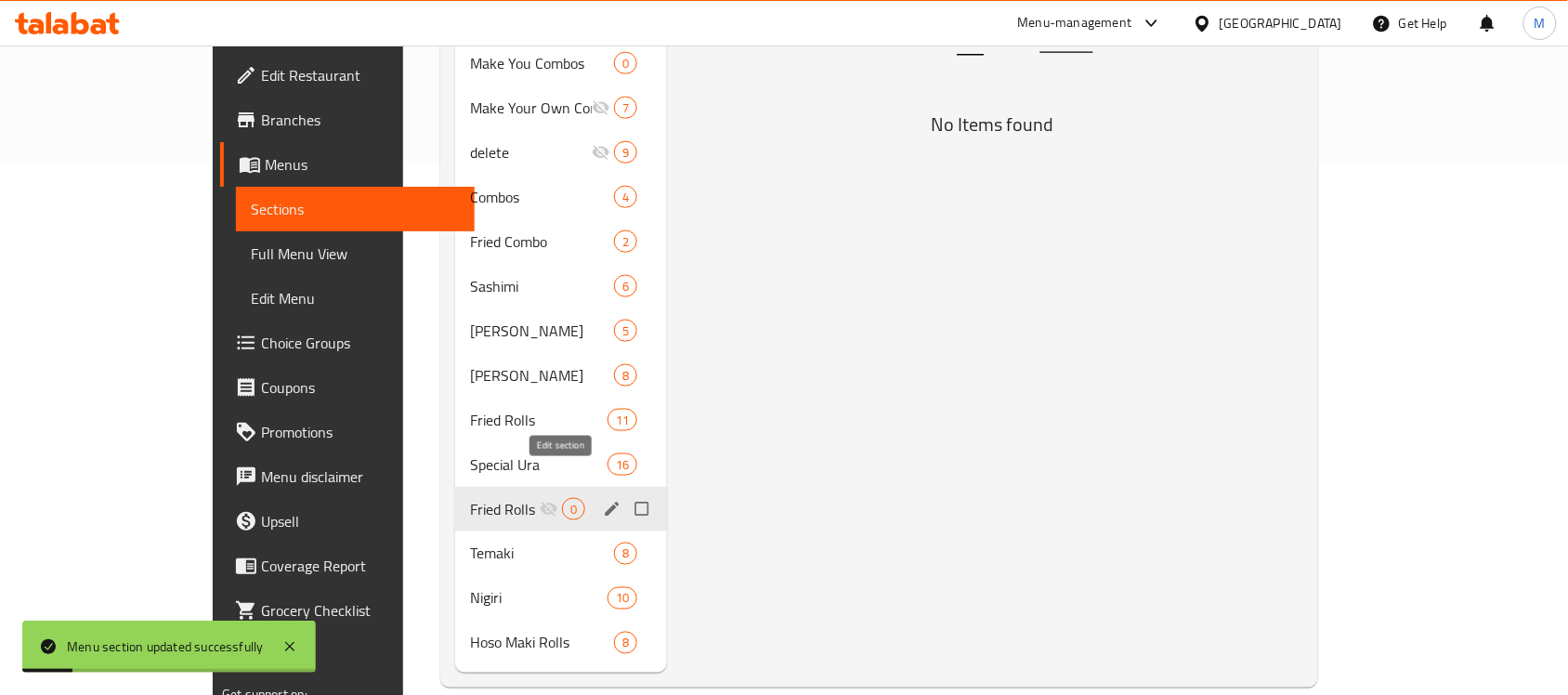
click at [602, 500] on icon "edit" at bounding box center [612, 510] width 19 height 19
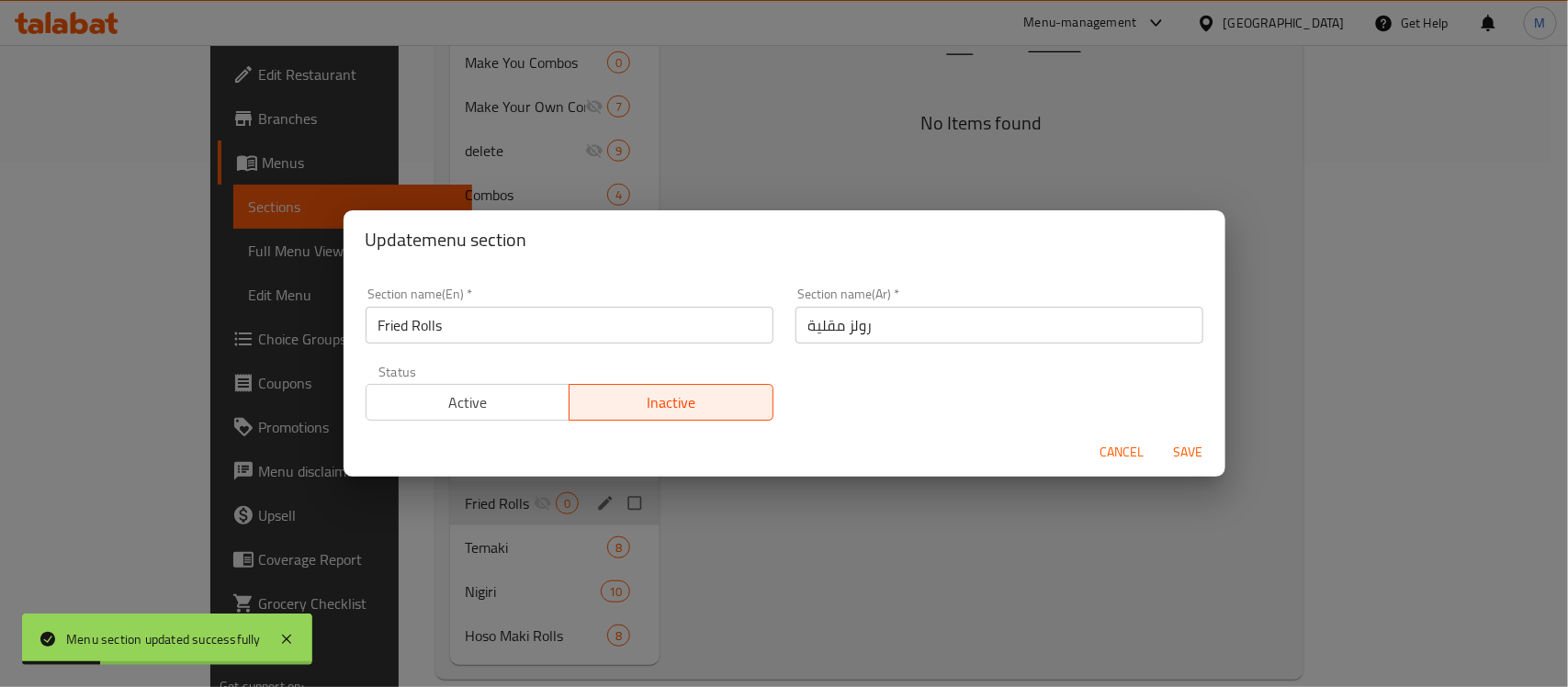
click at [421, 324] on input "Fried Rolls" at bounding box center [570, 324] width 408 height 37
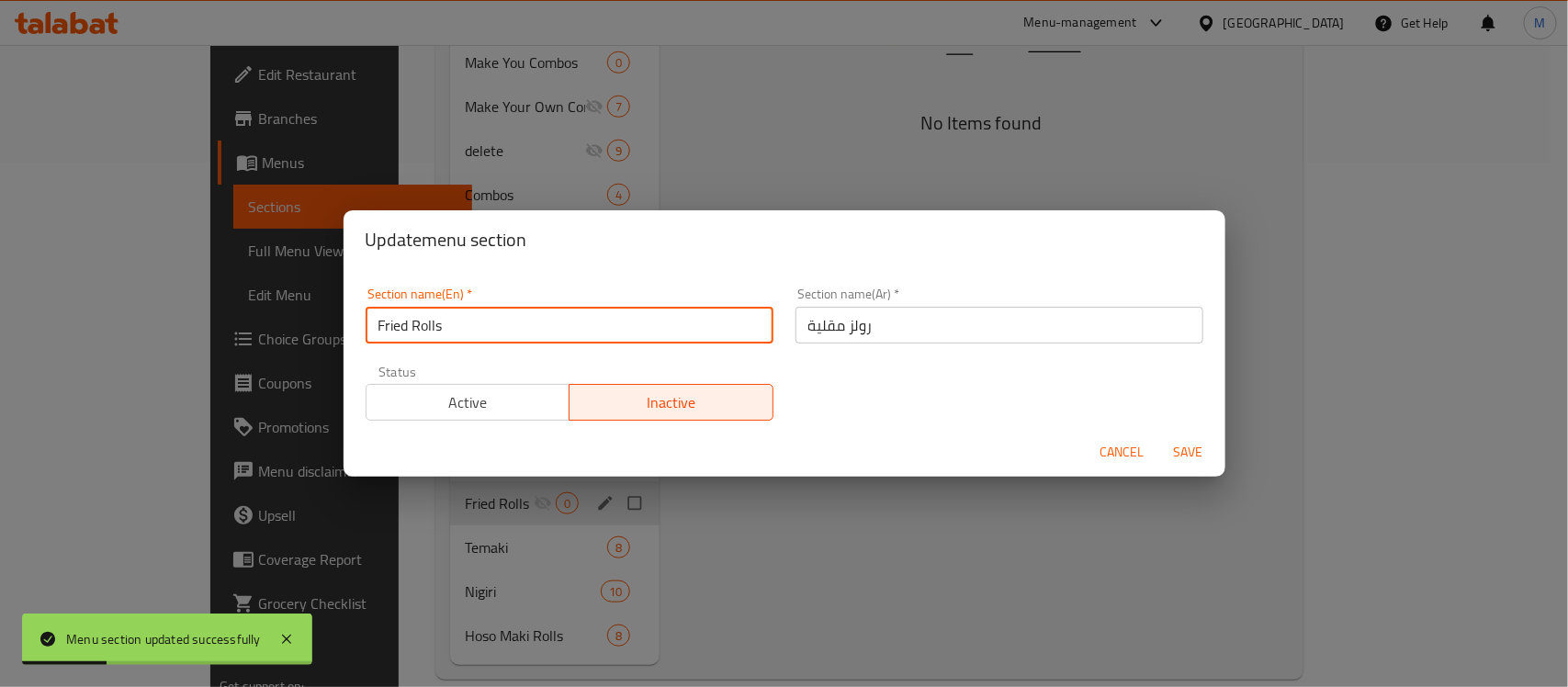
click at [421, 324] on input "Fried Rolls" at bounding box center [570, 324] width 408 height 37
click at [1131, 455] on span "Cancel" at bounding box center [1122, 452] width 44 height 23
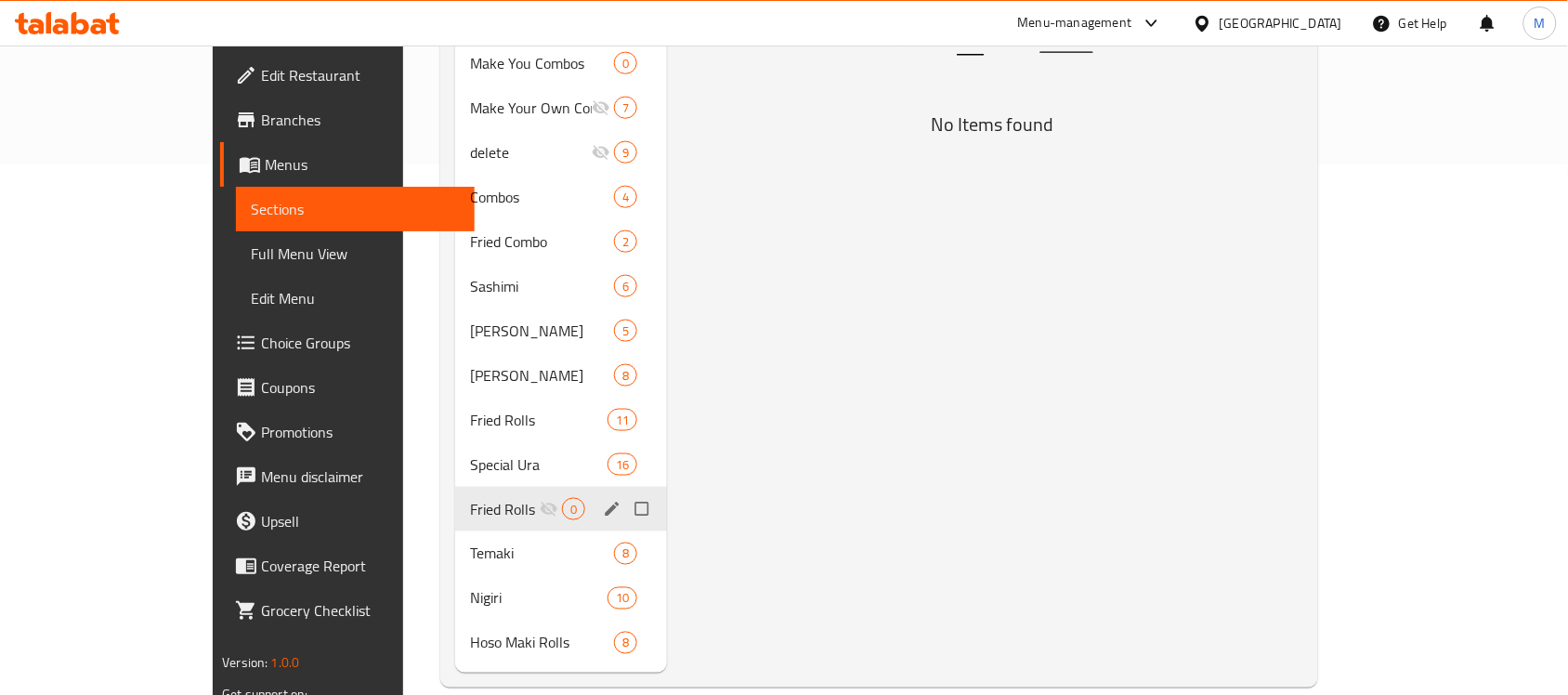
click at [602, 500] on icon "edit" at bounding box center [612, 510] width 19 height 19
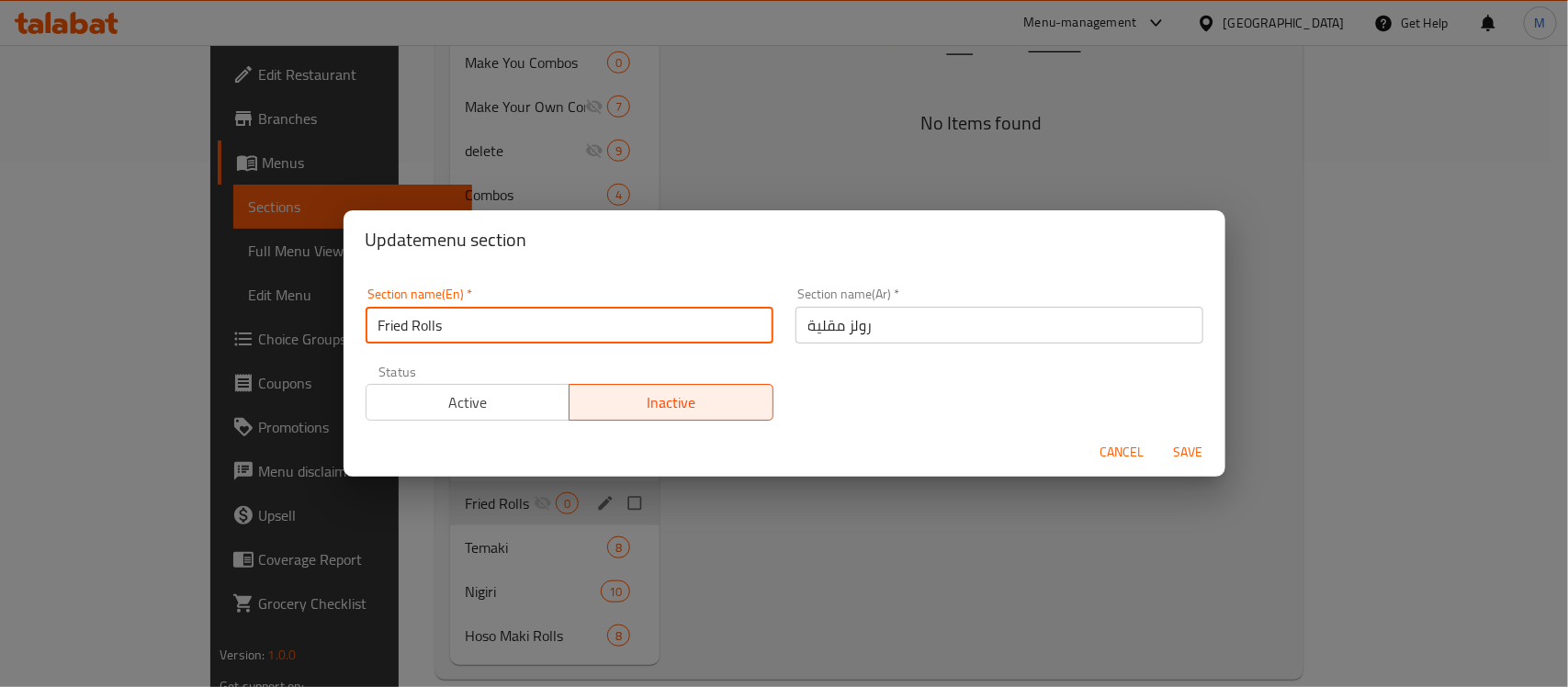
click at [474, 314] on input "Fried Rolls" at bounding box center [570, 324] width 408 height 37
type input "Fried Rolls Delete"
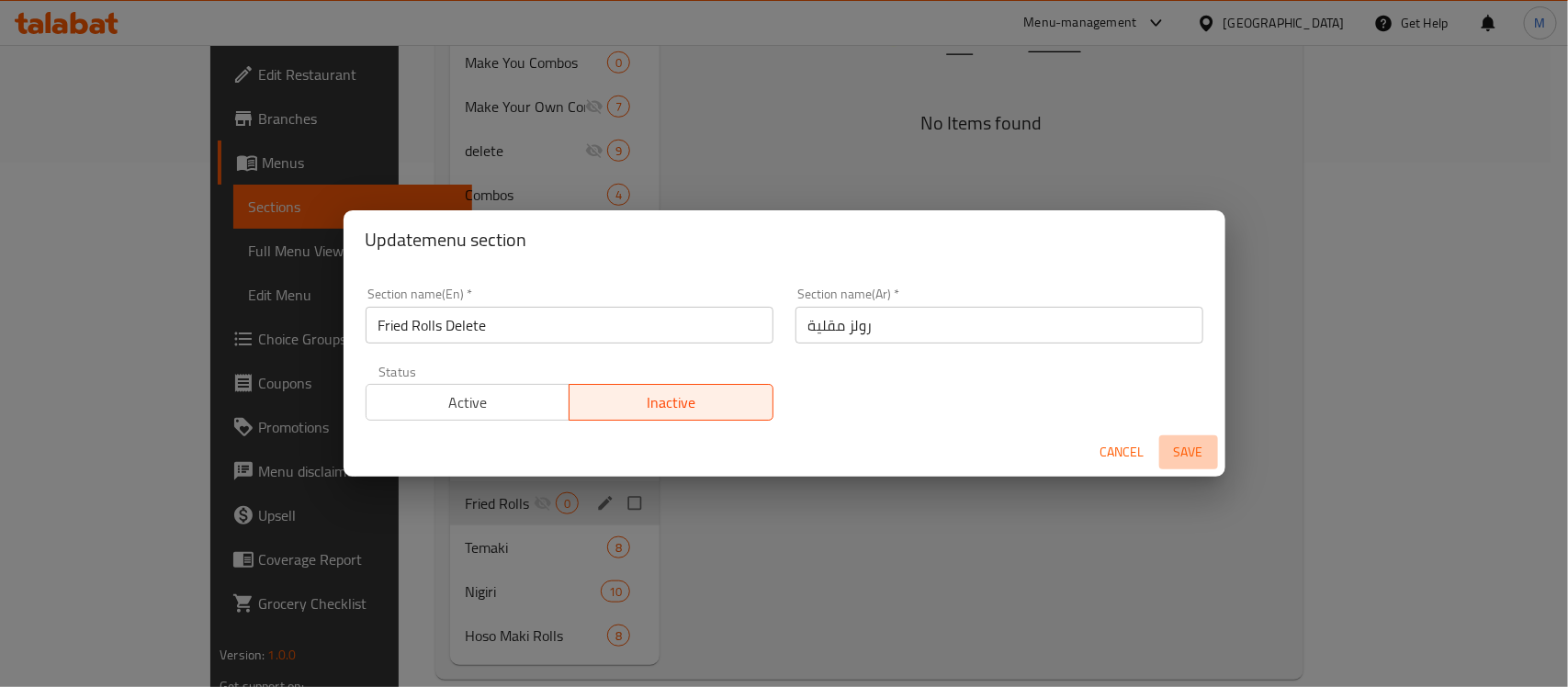
click at [1188, 448] on span "Save" at bounding box center [1188, 452] width 44 height 23
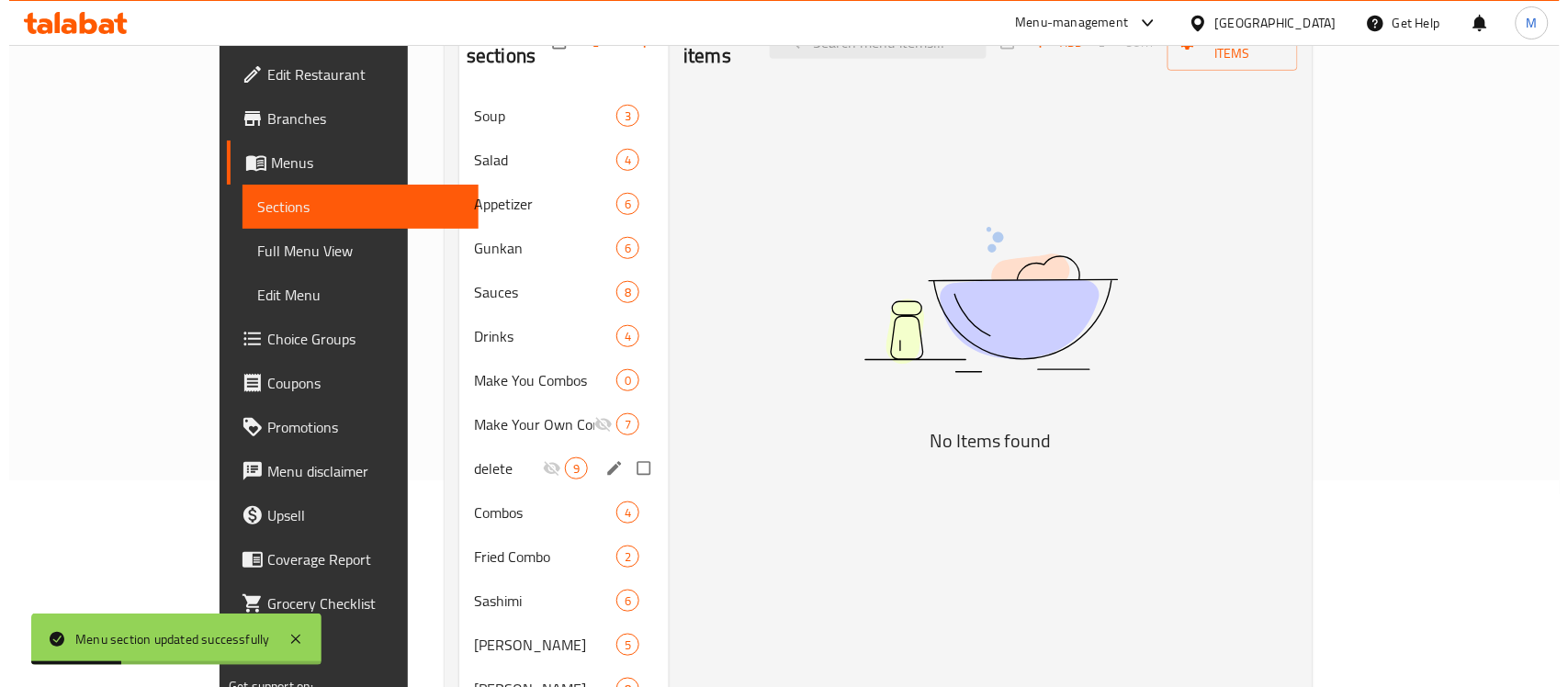
scroll to position [180, 0]
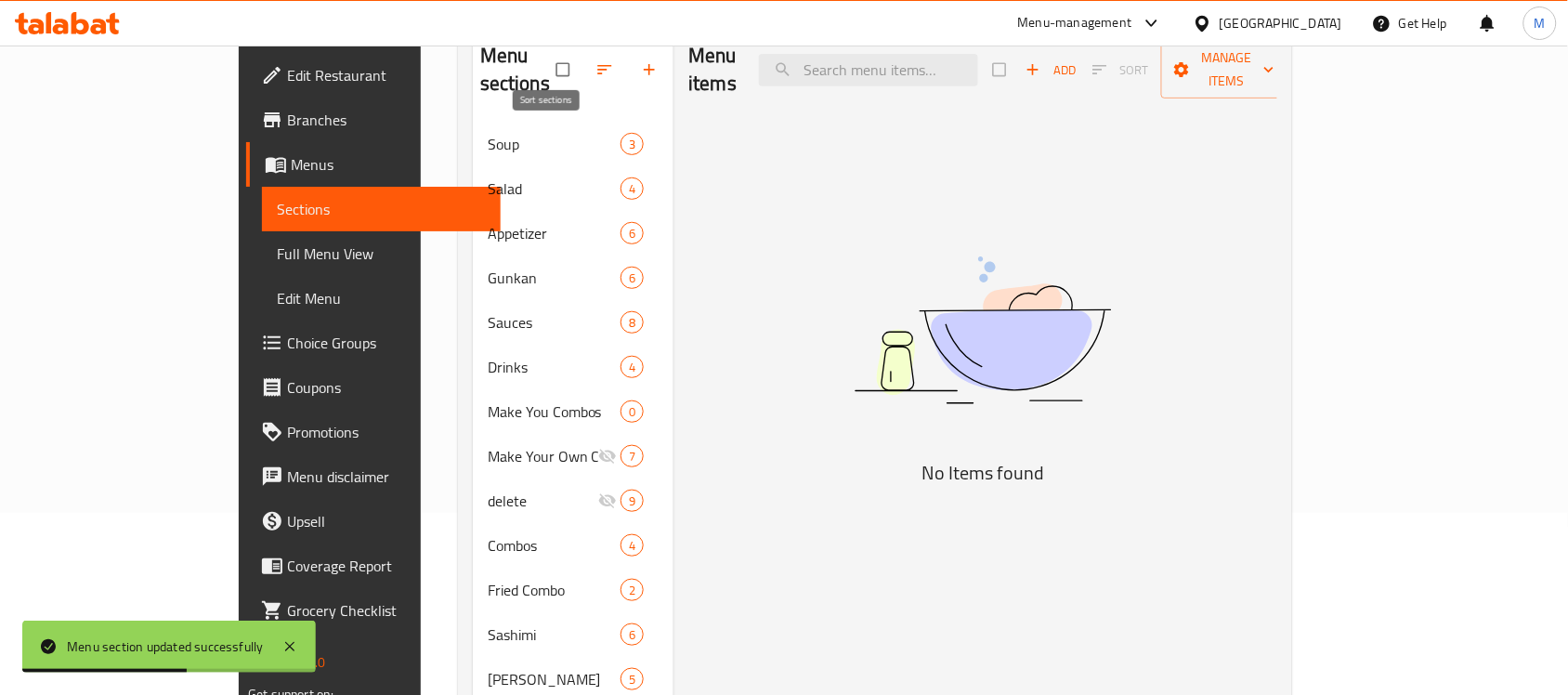
click at [595, 61] on icon "button" at bounding box center [604, 70] width 19 height 19
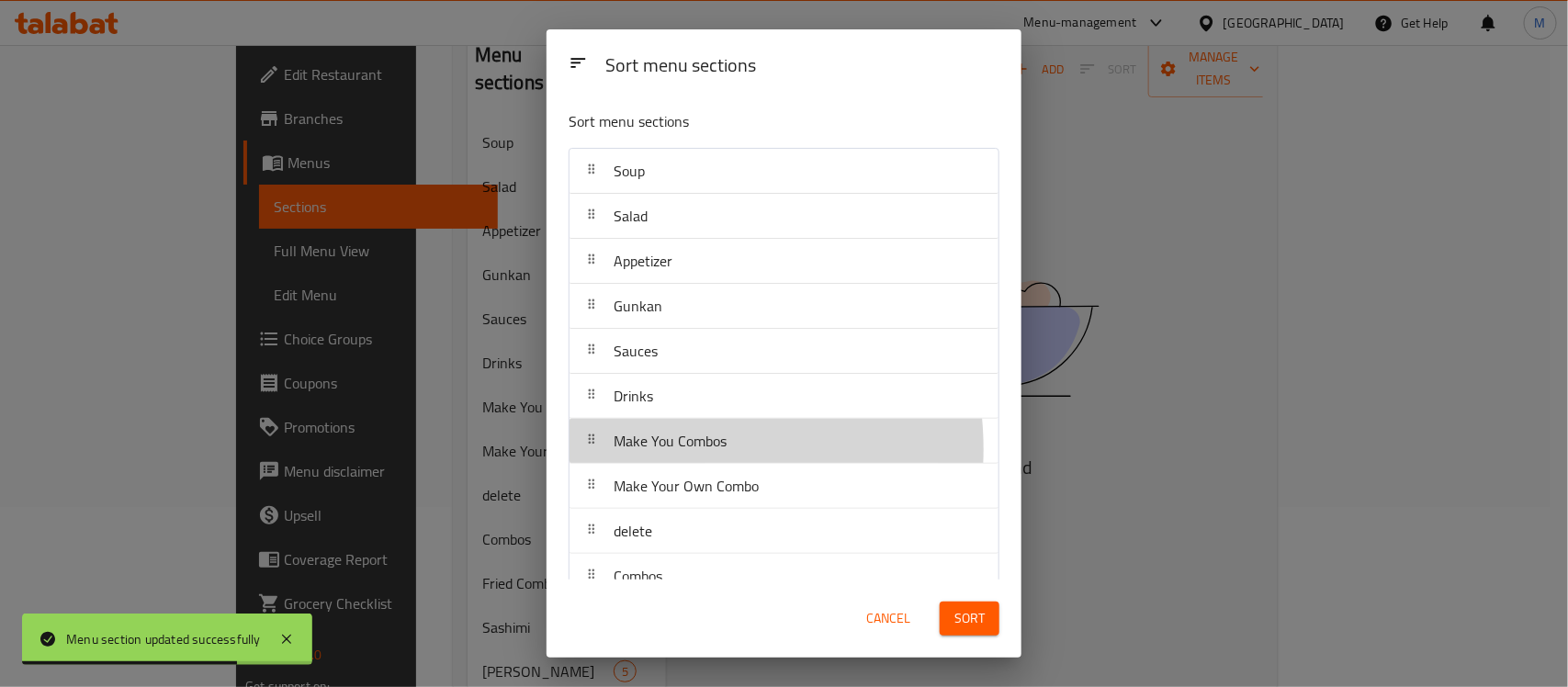
click at [666, 452] on span "Make You Combos" at bounding box center [670, 440] width 113 height 27
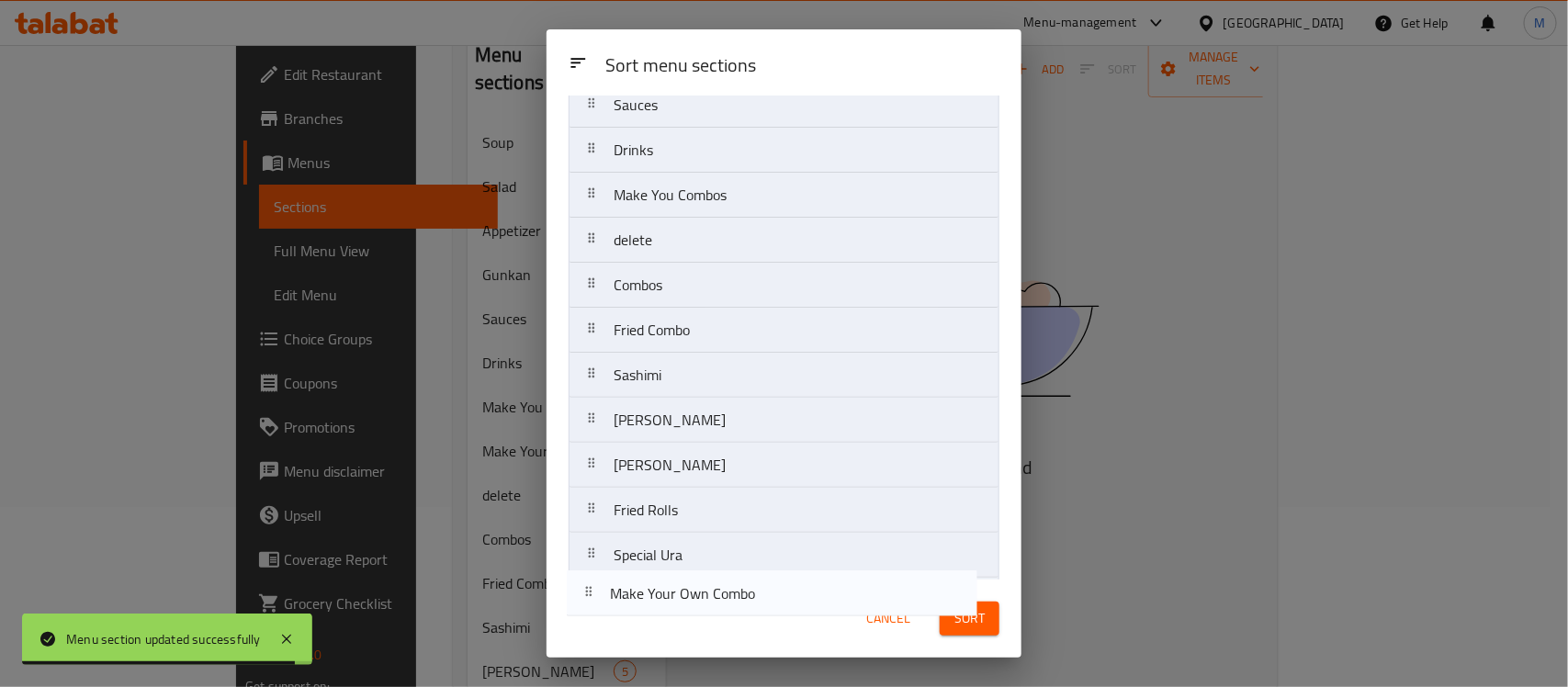
scroll to position [480, 0]
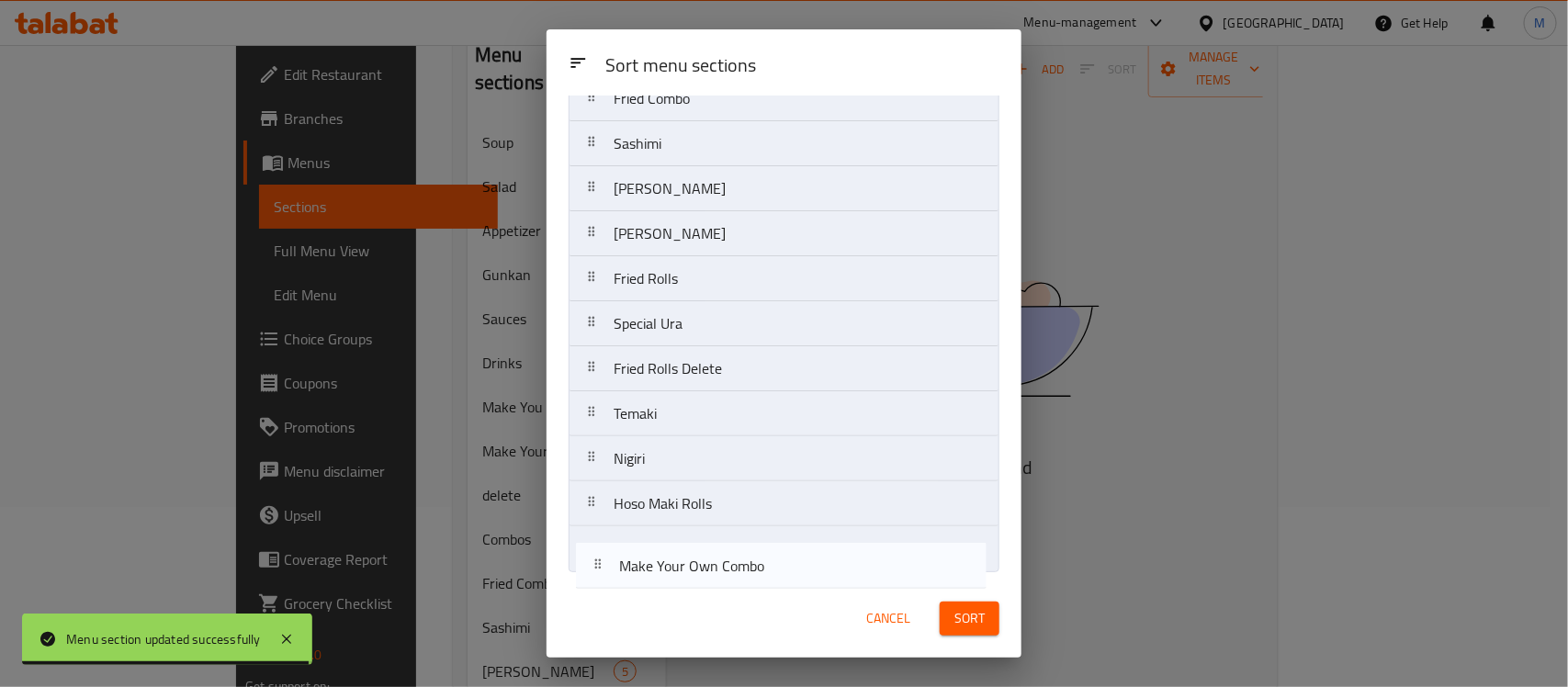
drag, startPoint x: 672, startPoint y: 490, endPoint x: 681, endPoint y: 572, distance: 82.5
click at [681, 572] on div "Sort menu sections Soup Salad Appetizer Gunkan Sauces Drinks Make You Combos Ma…" at bounding box center [784, 337] width 475 height 484
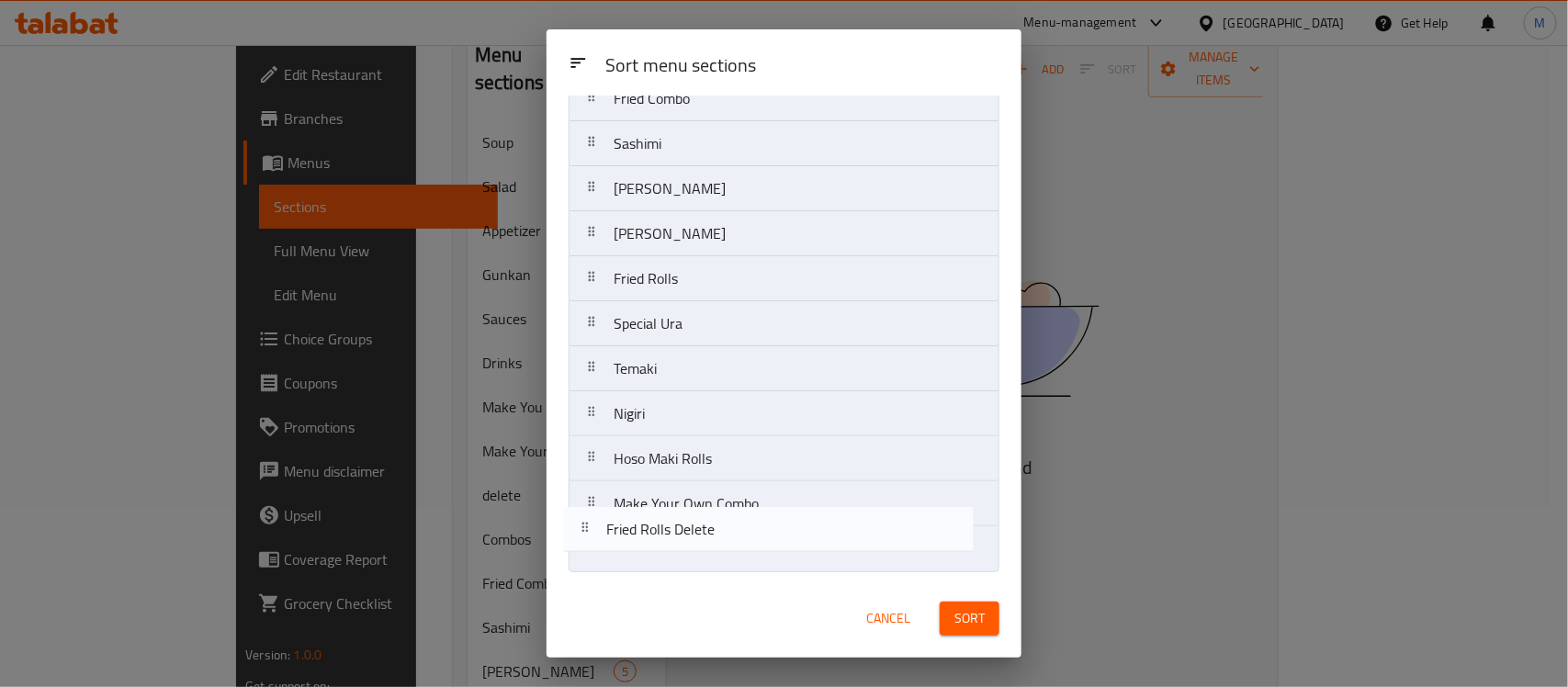
drag, startPoint x: 680, startPoint y: 375, endPoint x: 673, endPoint y: 551, distance: 176.1
click at [673, 551] on nav "Soup Salad Appetizer Gunkan Sauces Drinks Make You Combos delete Combos Fried C…" at bounding box center [784, 121] width 431 height 902
drag, startPoint x: 666, startPoint y: 248, endPoint x: 670, endPoint y: 571, distance: 323.0
click at [670, 571] on nav "Soup Salad Appetizer Gunkan Sauces Drinks Make You Combos delete Combos Fried C…" at bounding box center [784, 121] width 431 height 902
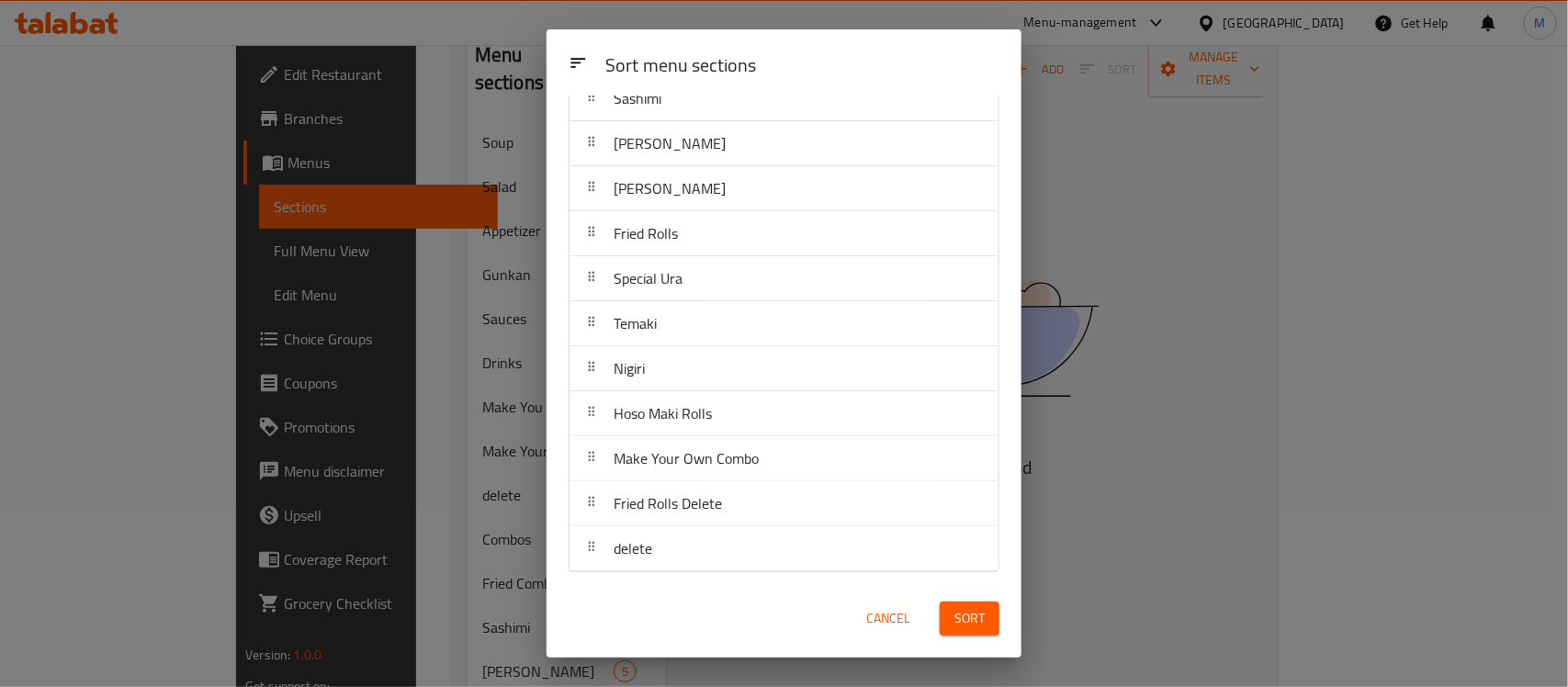
click at [1013, 623] on div "Cancel Sort" at bounding box center [784, 618] width 475 height 78
click at [977, 621] on span "Sort" at bounding box center [969, 618] width 30 height 23
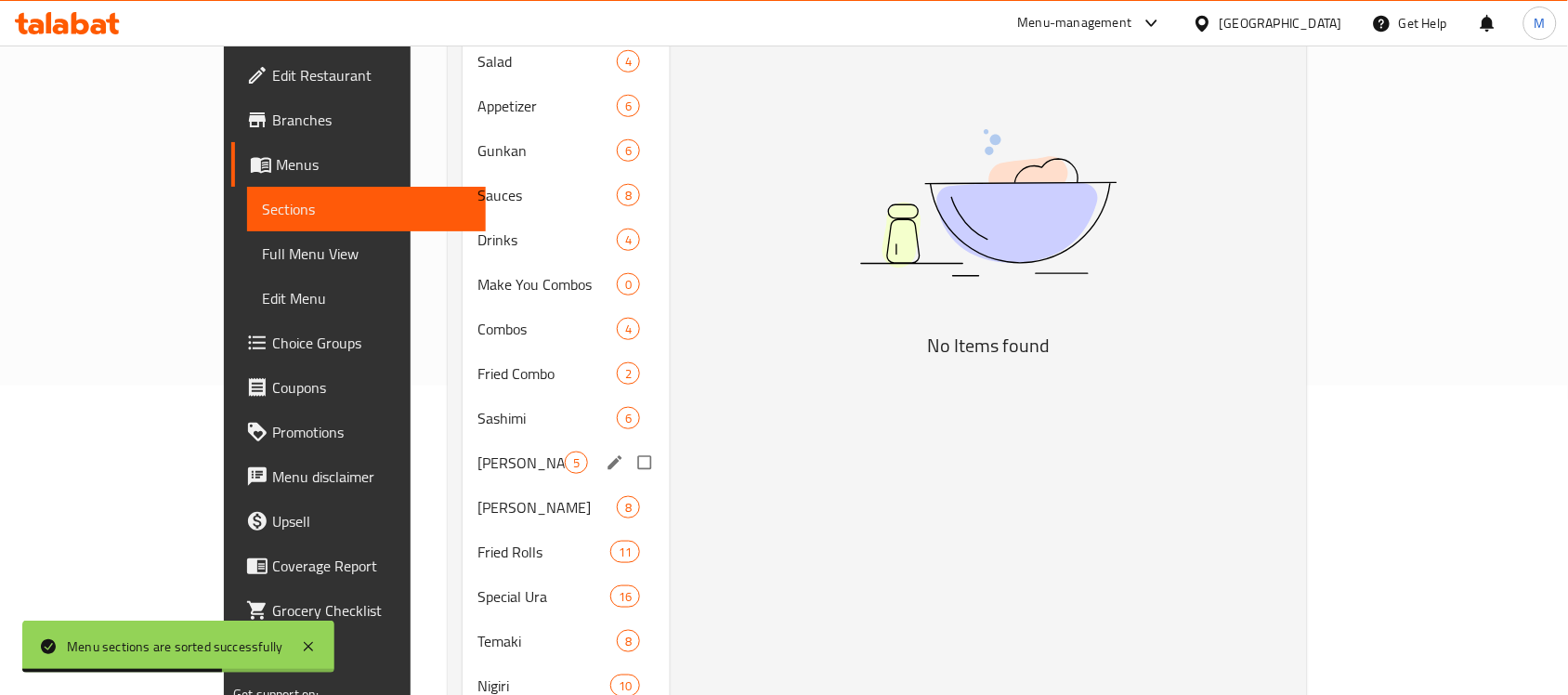
scroll to position [0, 0]
